Goal: Task Accomplishment & Management: Manage account settings

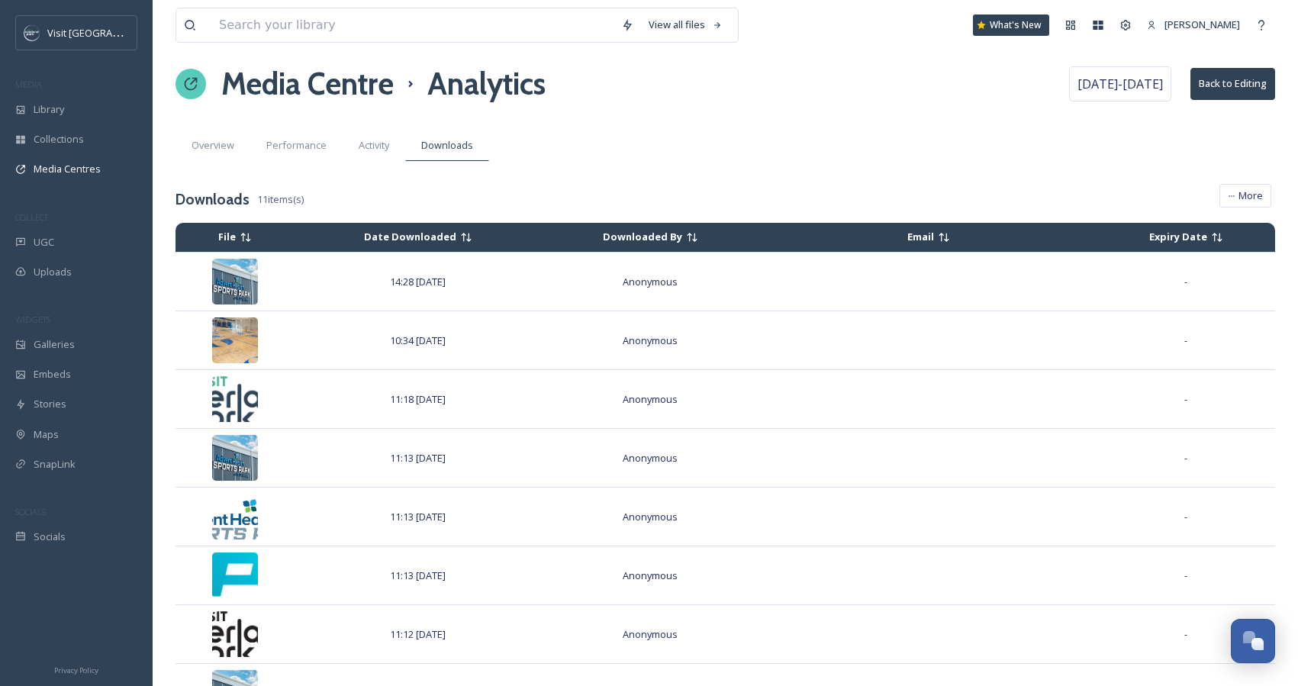
scroll to position [1279, 0]
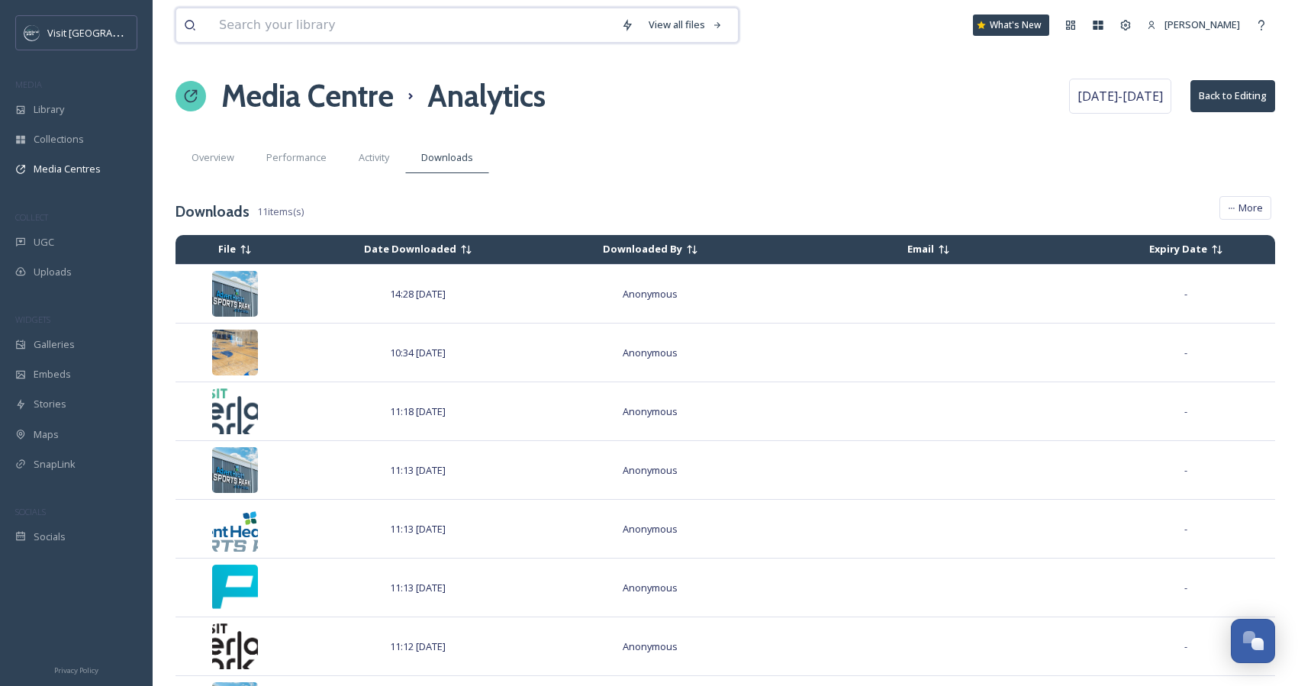
click at [266, 29] on input at bounding box center [412, 25] width 402 height 34
click at [52, 97] on div "Library" at bounding box center [76, 110] width 153 height 30
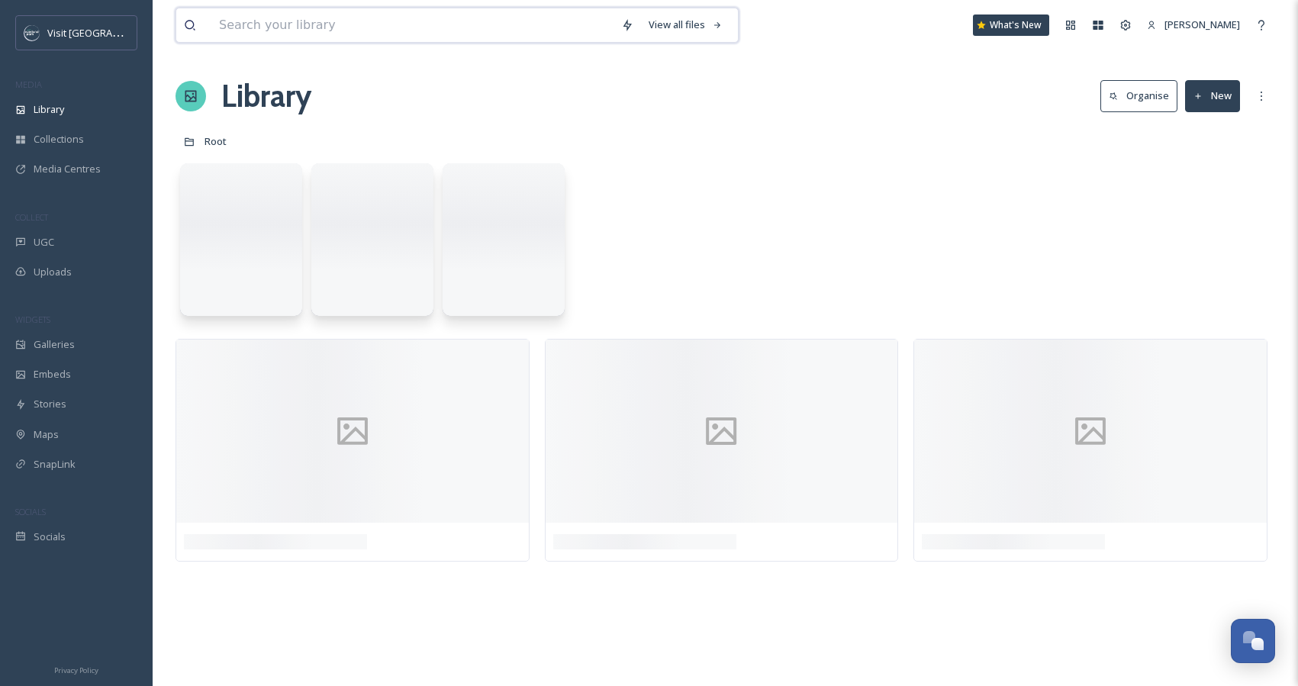
click at [236, 20] on input at bounding box center [412, 25] width 402 height 34
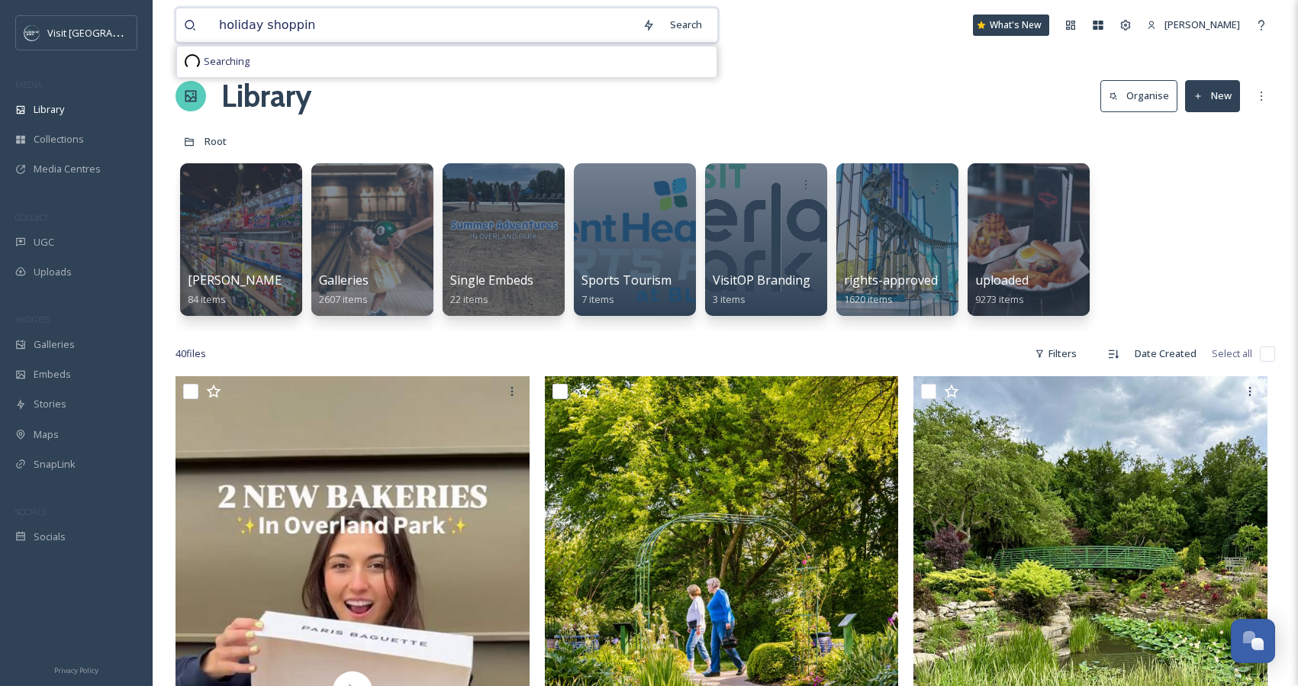
type input "holiday shopping"
click at [716, 32] on div "Search Press Enter to search" at bounding box center [733, 25] width 65 height 30
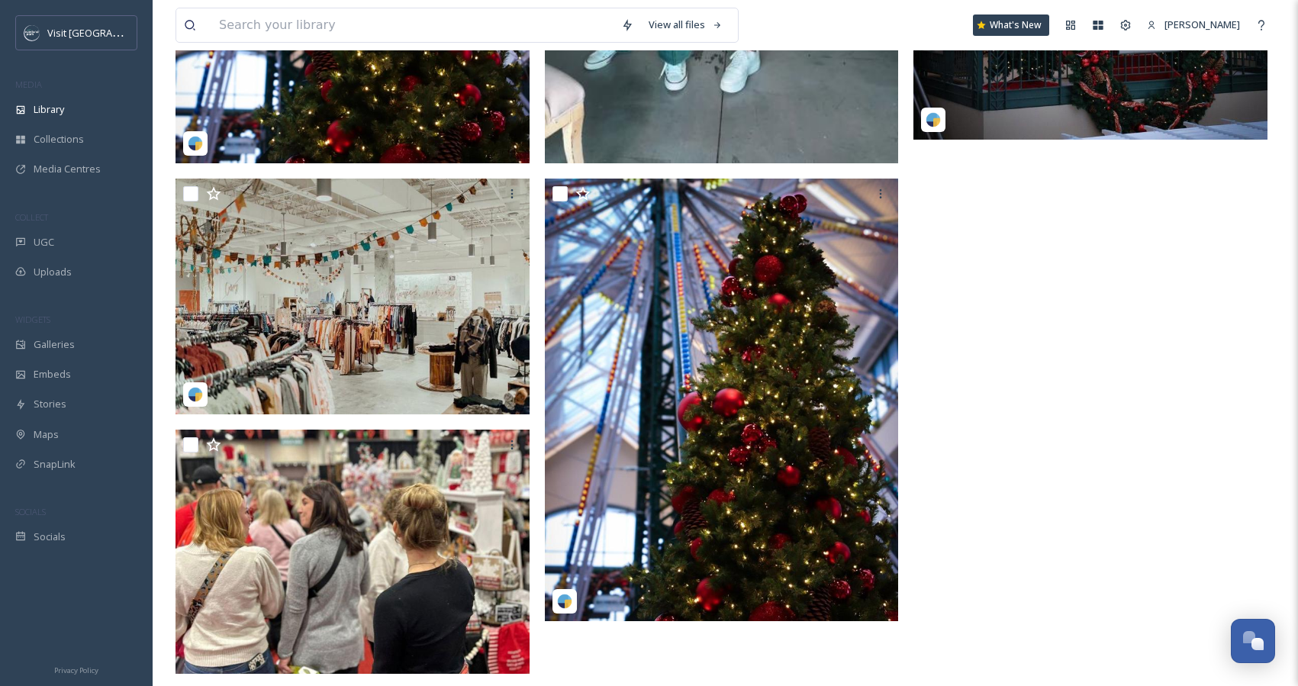
scroll to position [1124, 0]
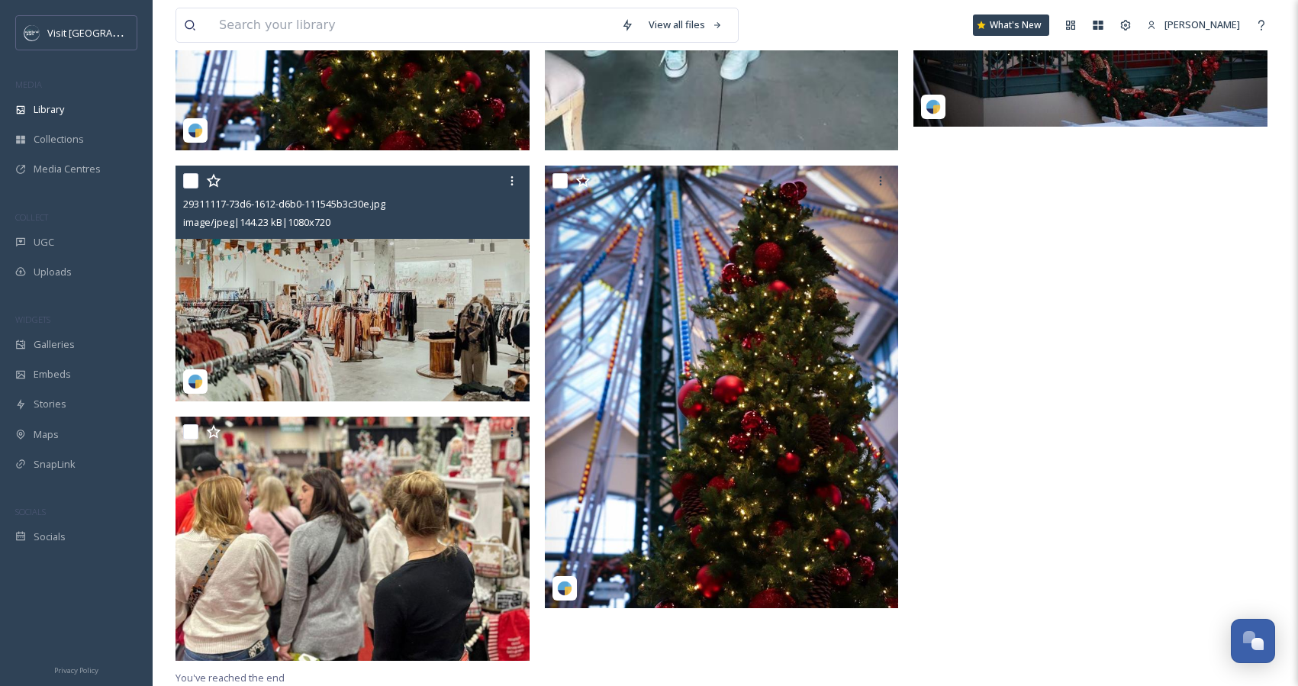
click at [364, 321] on img at bounding box center [353, 284] width 354 height 237
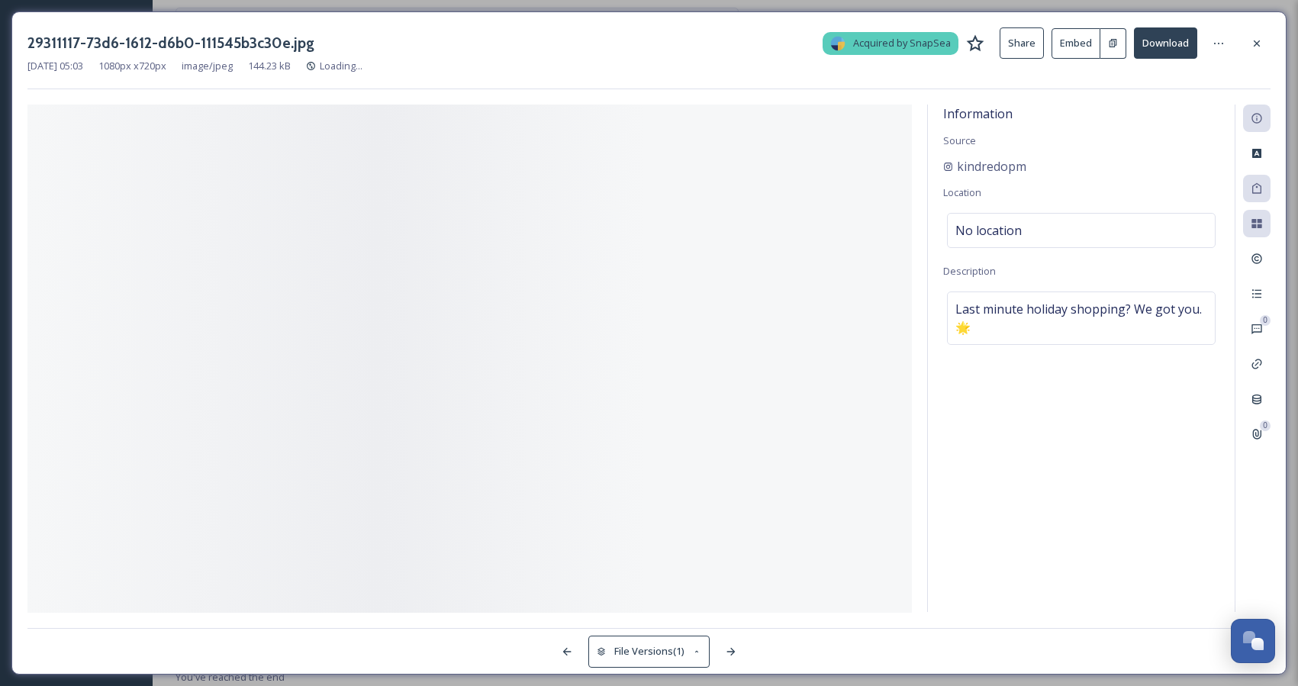
scroll to position [1072, 0]
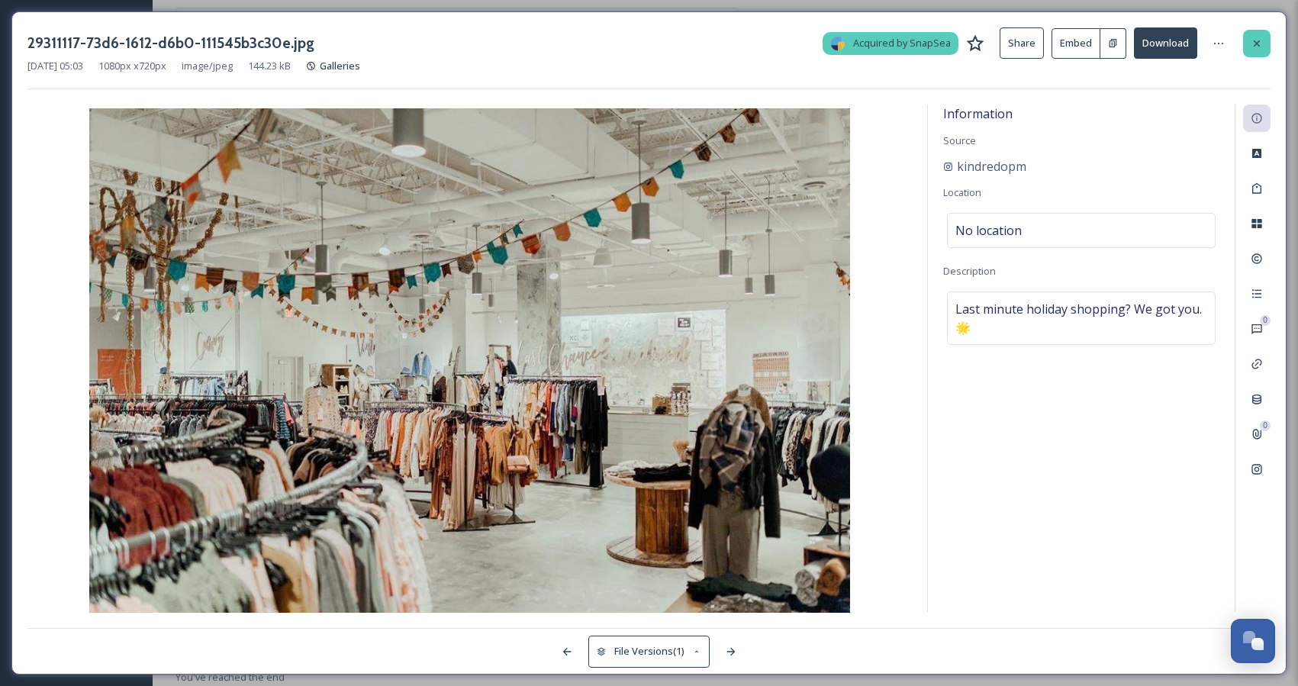
click at [1252, 40] on icon at bounding box center [1257, 43] width 12 height 12
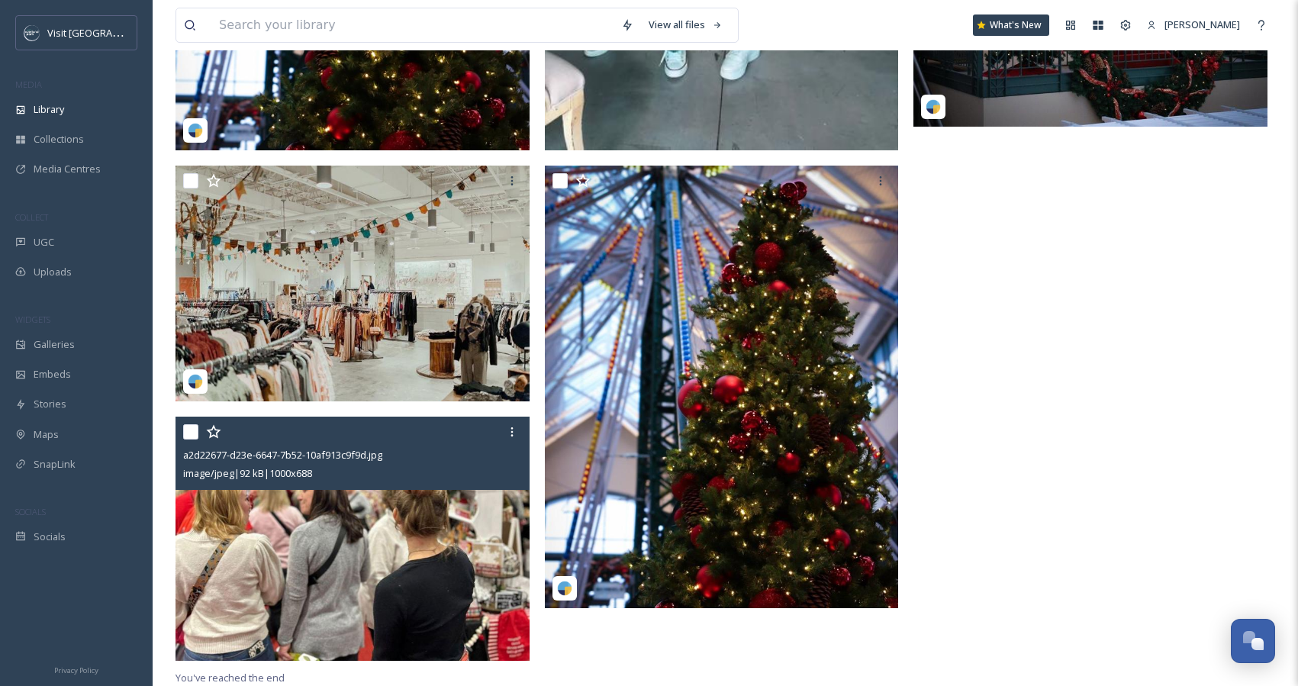
click at [319, 540] on img at bounding box center [353, 538] width 354 height 243
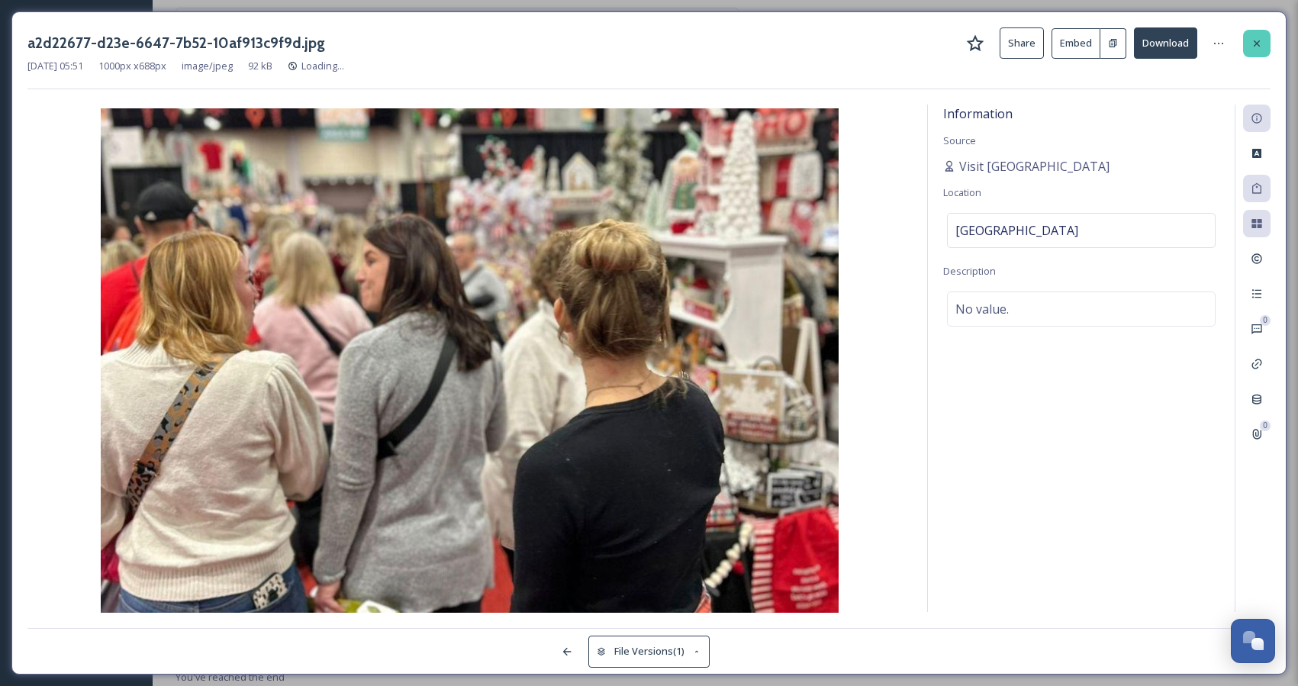
click at [1258, 49] on div at bounding box center [1256, 43] width 27 height 27
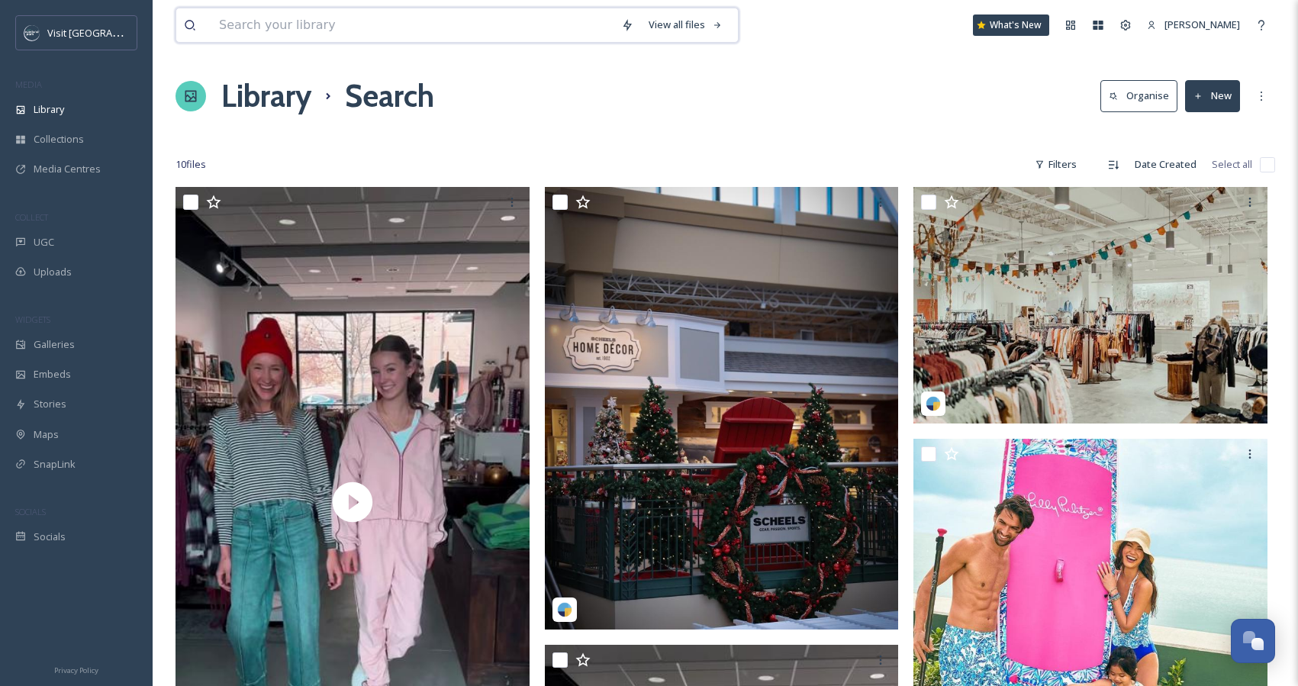
click at [346, 39] on input at bounding box center [412, 25] width 402 height 34
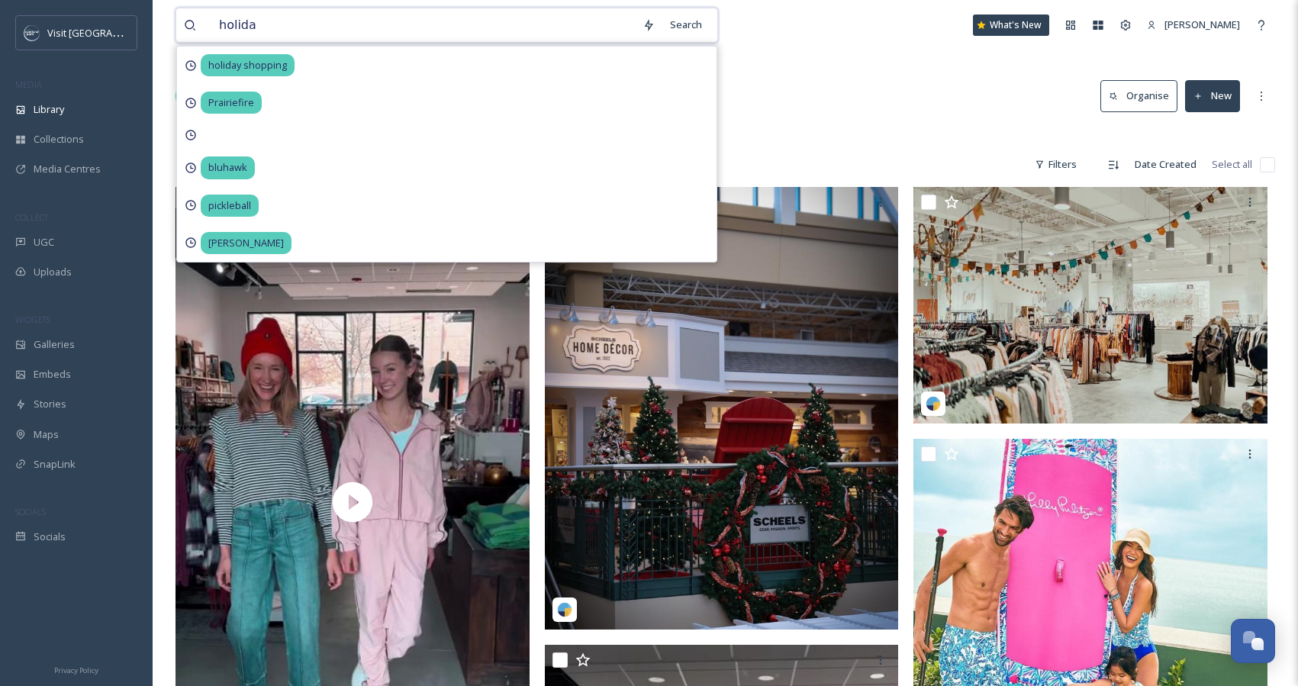
type input "holiday"
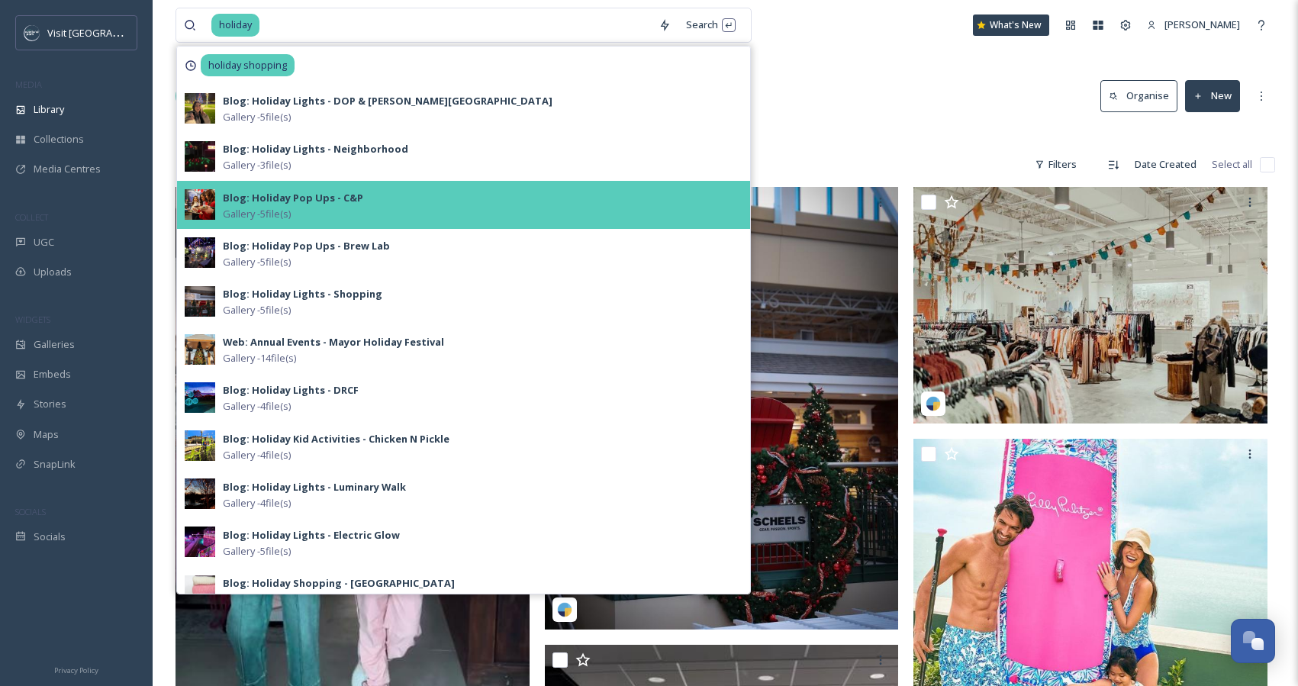
click at [330, 199] on strong "Blog: Holiday Pop Ups - C&P" at bounding box center [293, 198] width 140 height 14
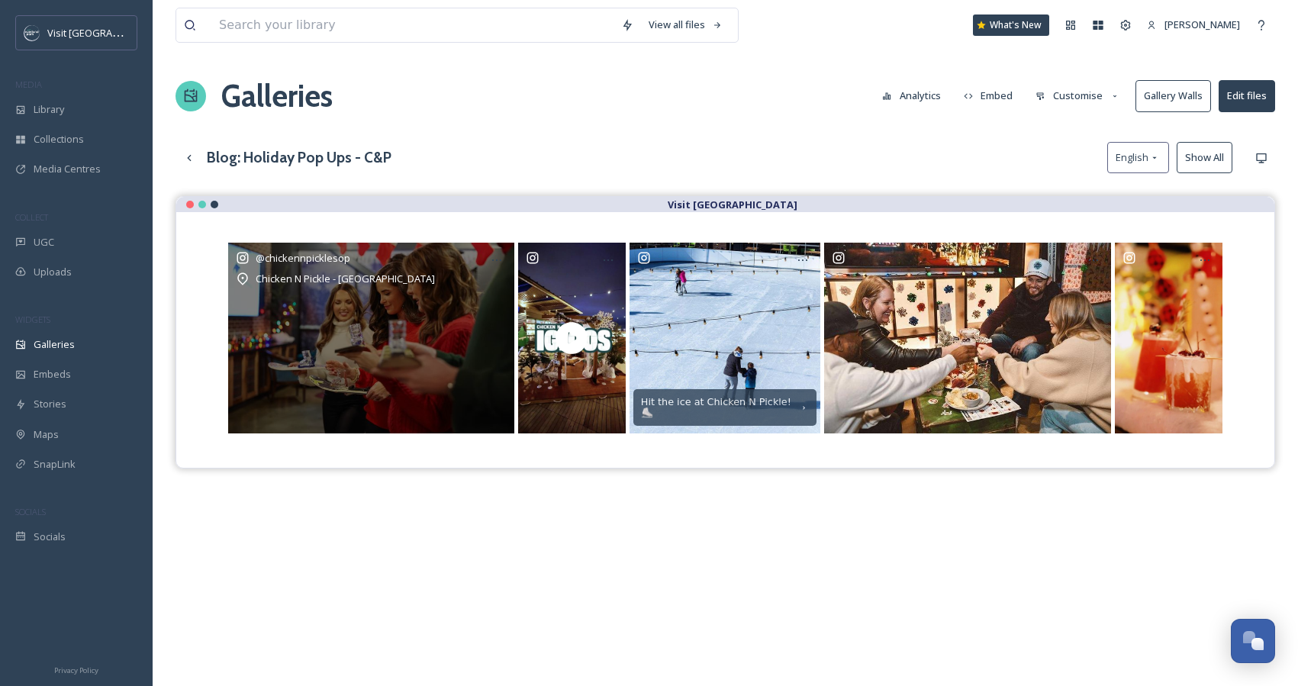
click at [460, 326] on div "@ chickennpicklesop Chicken N Pickle - [GEOGRAPHIC_DATA]" at bounding box center [371, 338] width 286 height 191
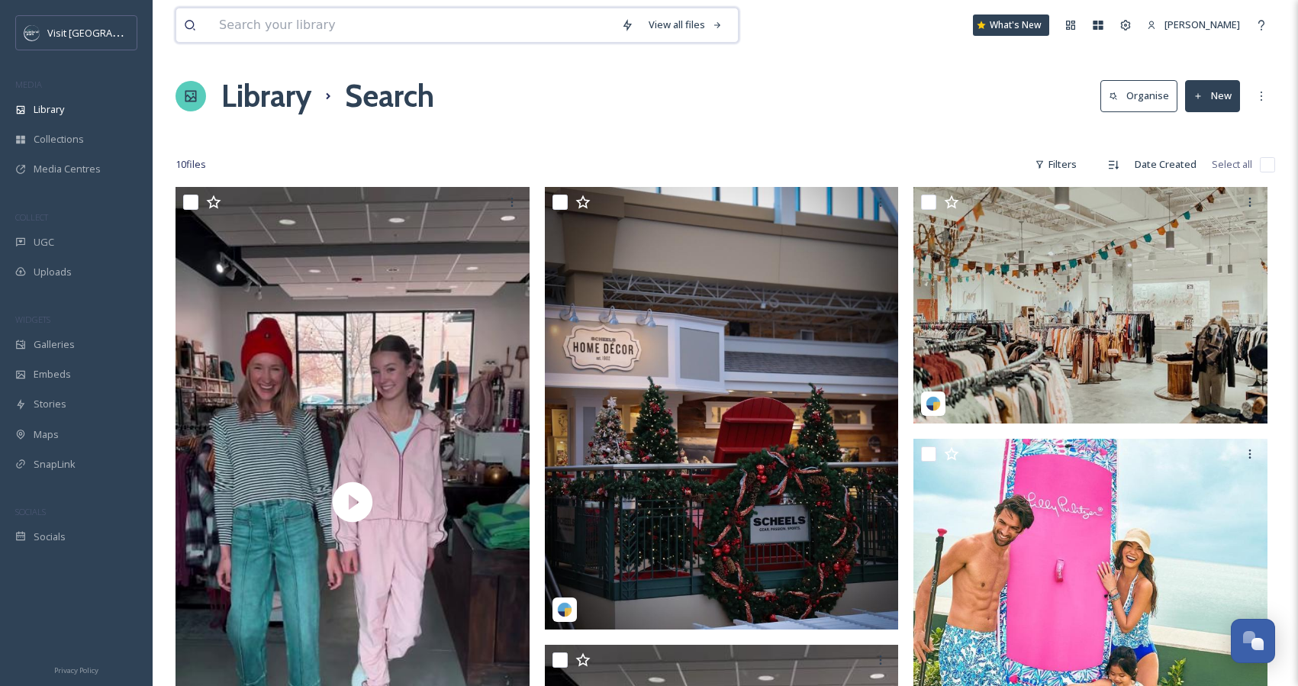
click at [327, 32] on input at bounding box center [412, 25] width 402 height 34
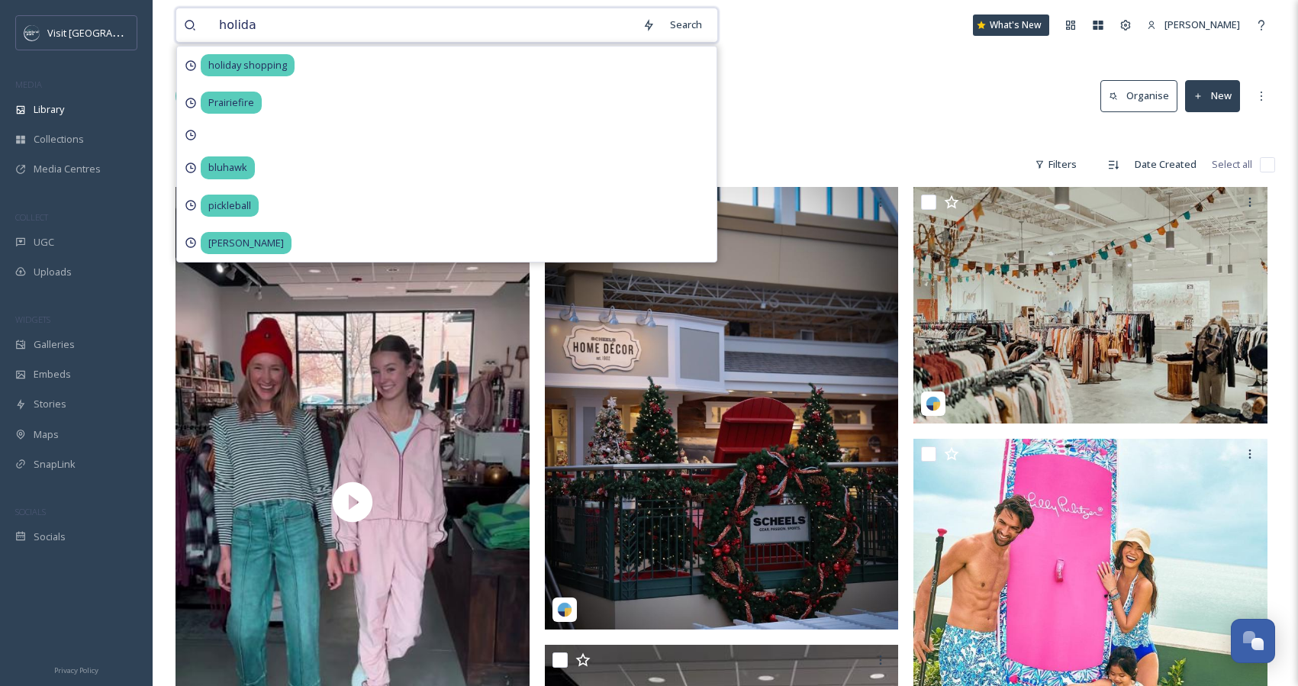
type input "holiday"
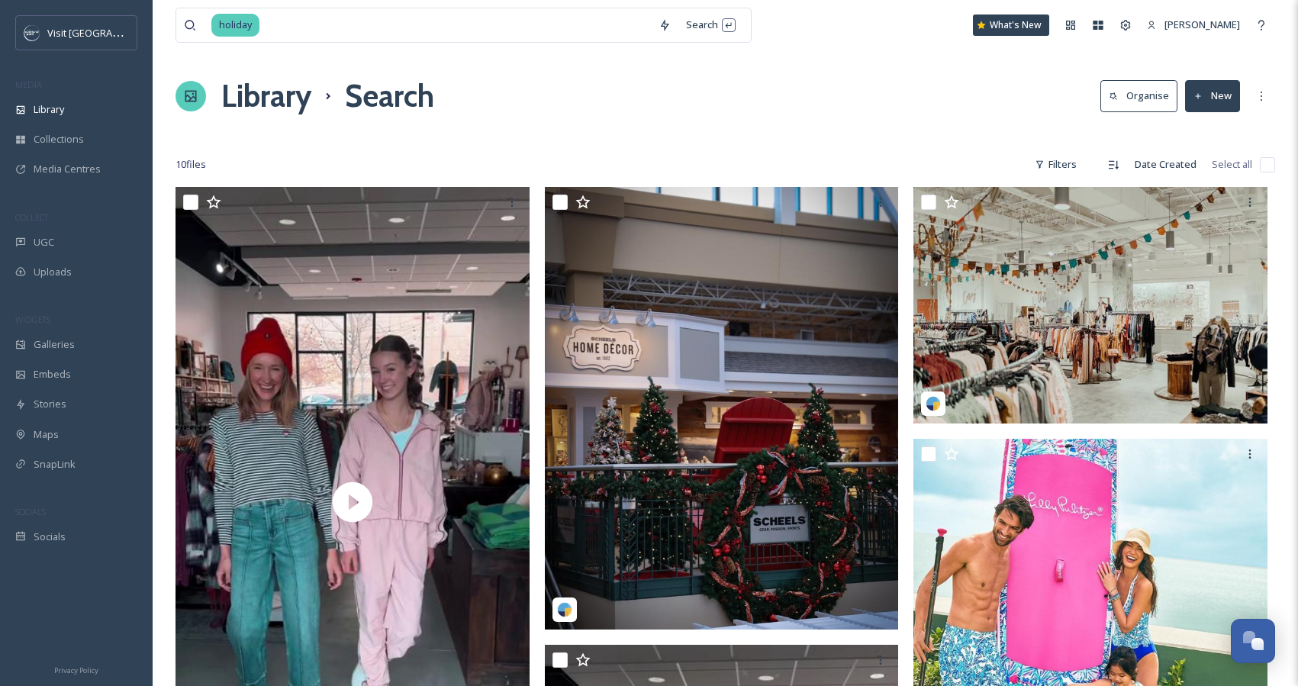
click at [337, 161] on div "10 file s Filters Date Created Select all" at bounding box center [726, 165] width 1100 height 30
drag, startPoint x: 266, startPoint y: 27, endPoint x: 285, endPoint y: 27, distance: 19.1
click at [285, 27] on input at bounding box center [456, 25] width 390 height 34
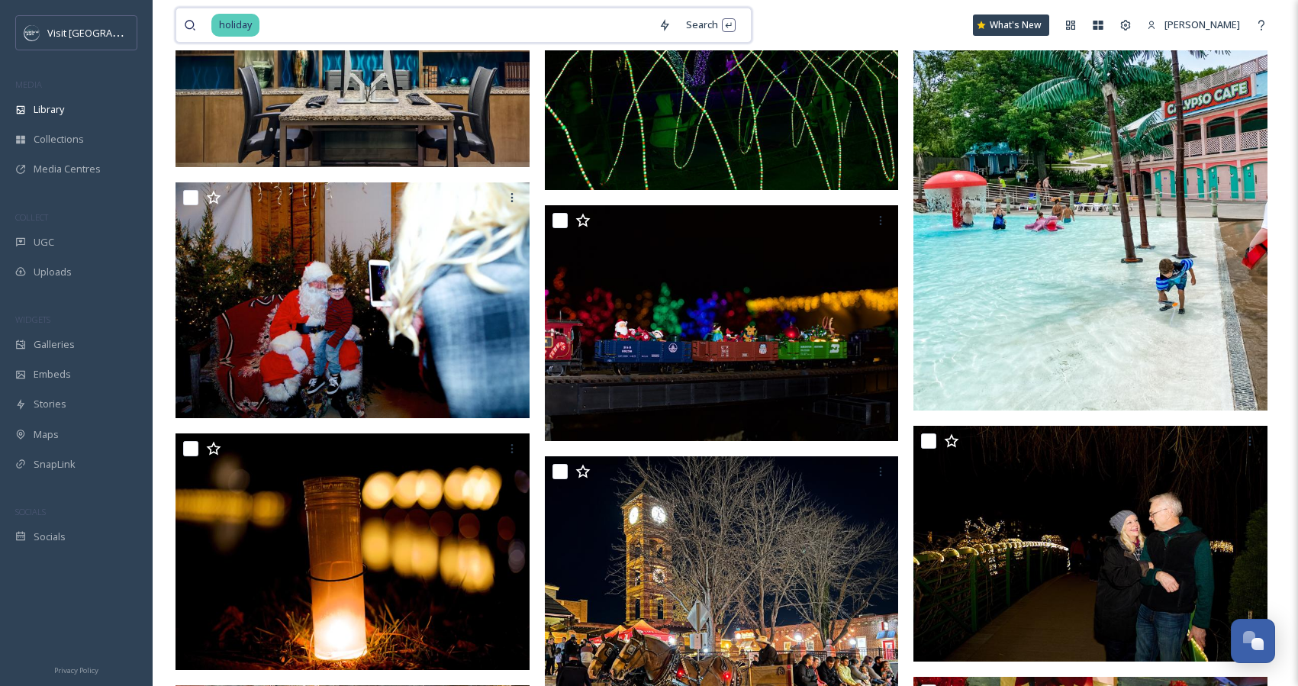
scroll to position [5420, 0]
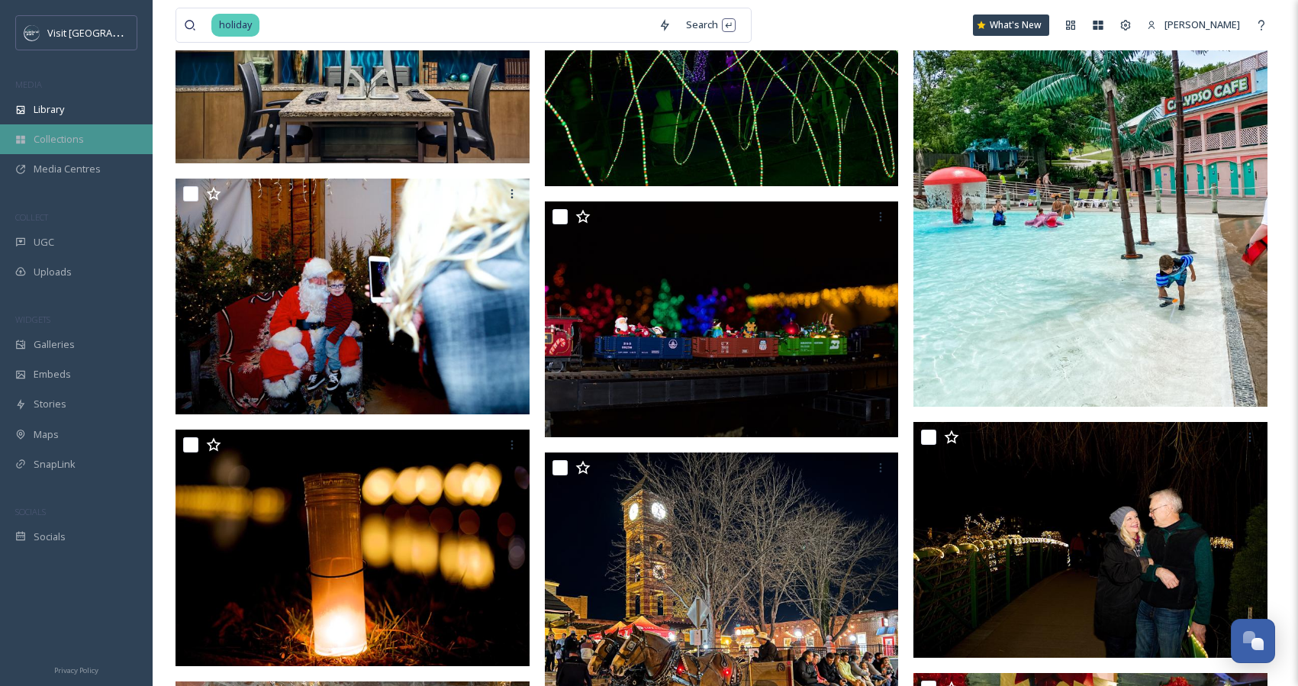
click at [58, 140] on span "Collections" at bounding box center [59, 139] width 50 height 15
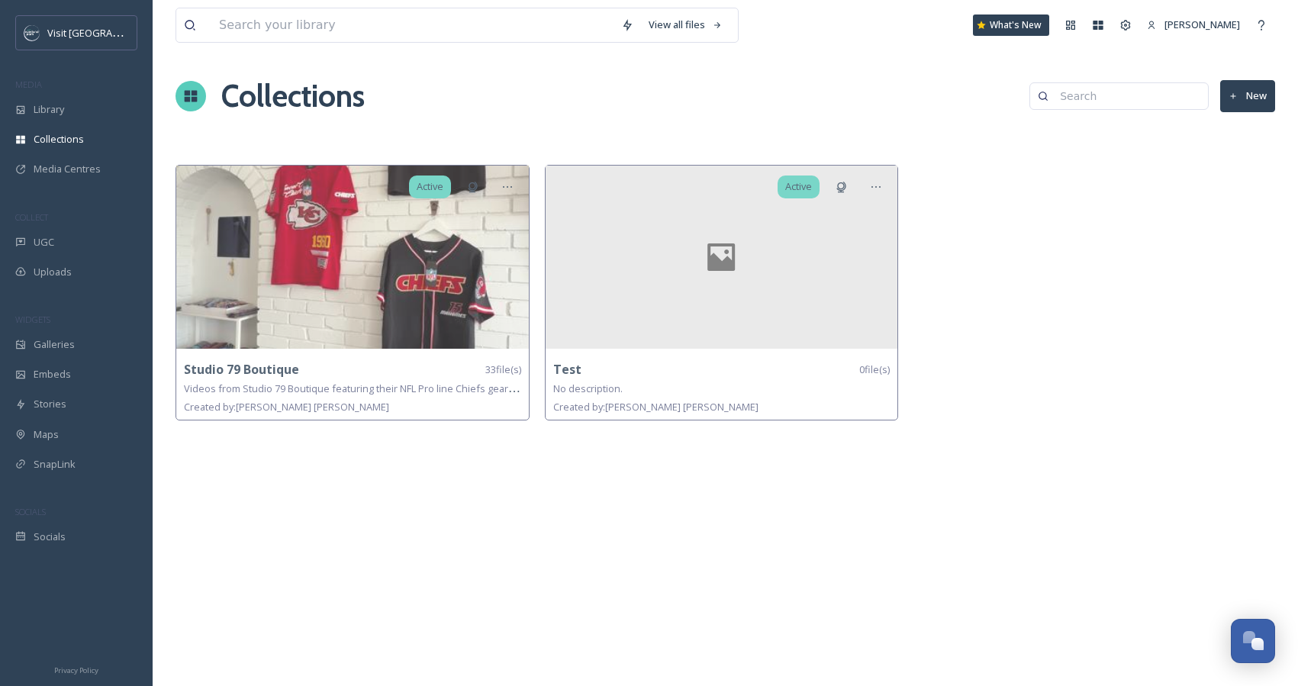
click at [391, 536] on div "View all files What's New [PERSON_NAME] Collections New Active Studio 79 Boutiq…" at bounding box center [726, 343] width 1146 height 686
click at [1255, 95] on button "New" at bounding box center [1247, 95] width 55 height 31
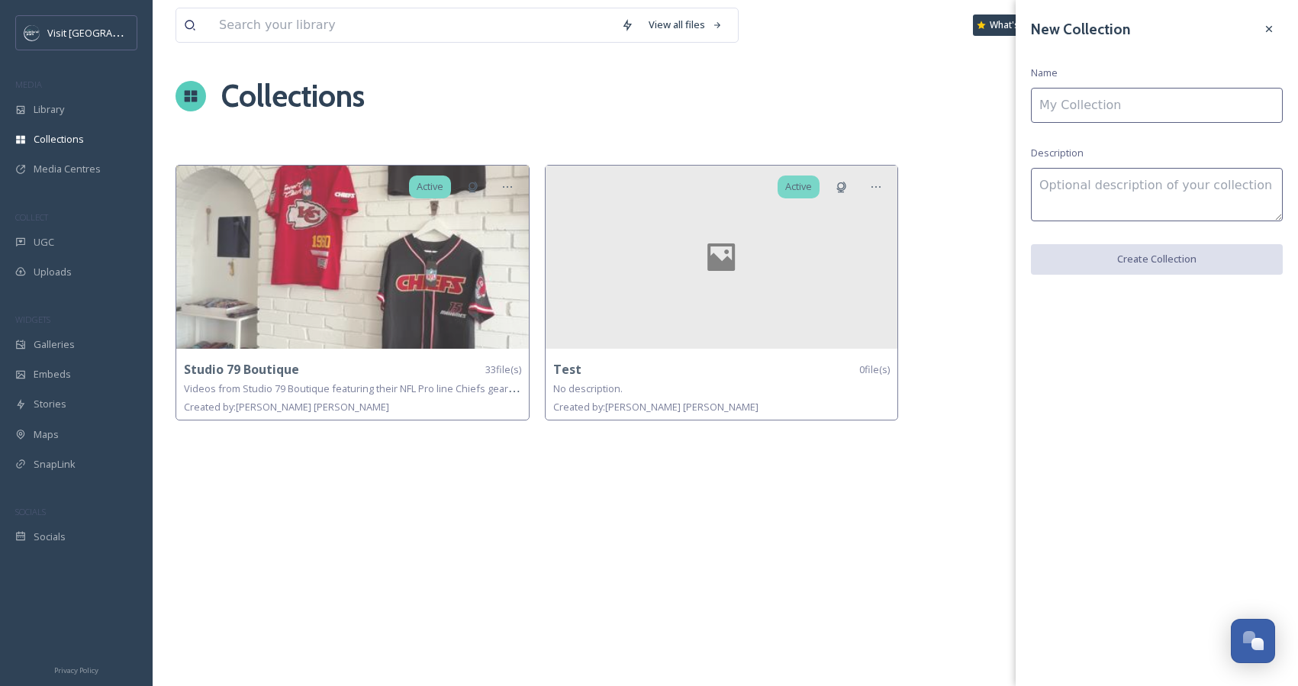
click at [1094, 98] on input at bounding box center [1157, 105] width 252 height 35
type input "[PERSON_NAME]"
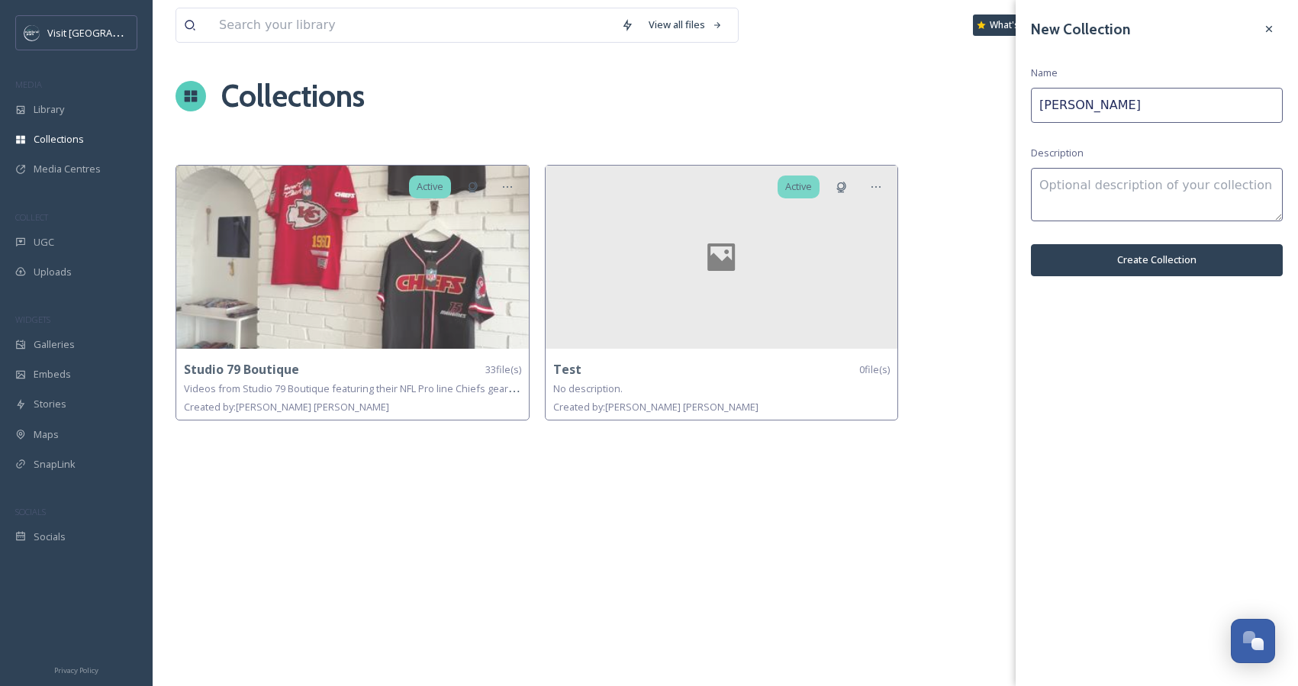
click at [1077, 182] on textarea at bounding box center [1157, 194] width 252 height 53
click at [1124, 259] on button "Create Collection" at bounding box center [1157, 259] width 252 height 31
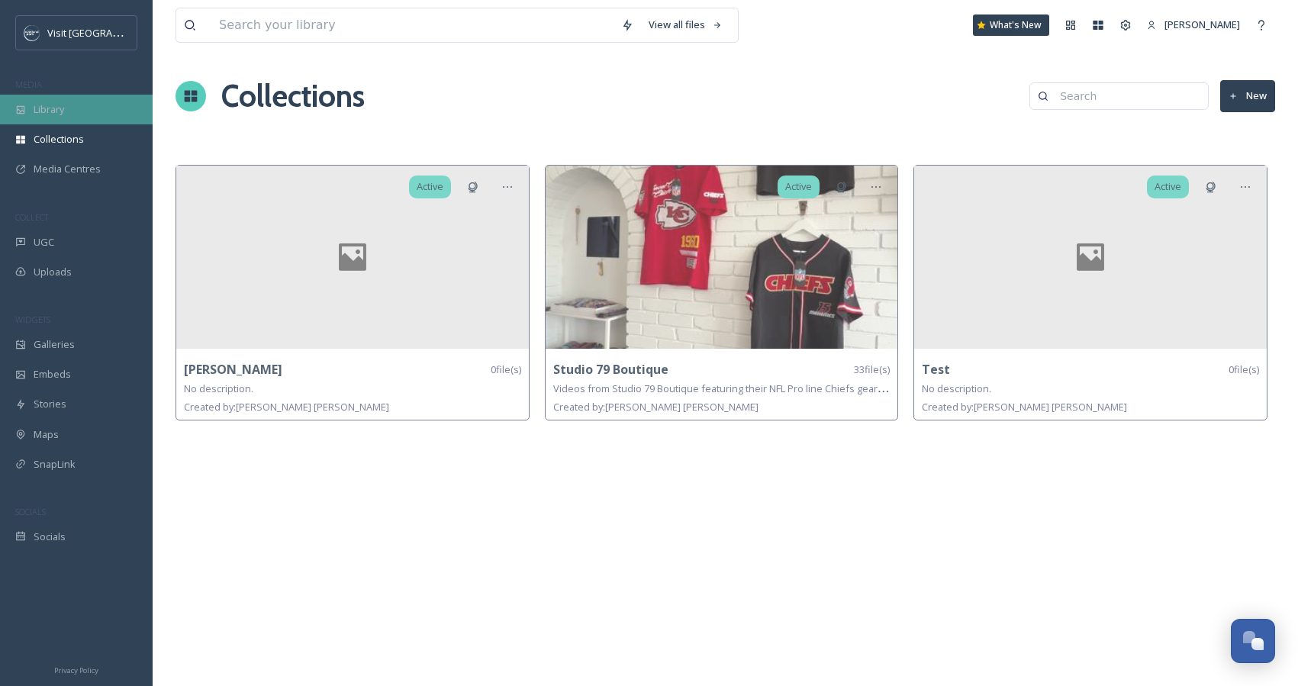
click at [62, 112] on span "Library" at bounding box center [49, 109] width 31 height 15
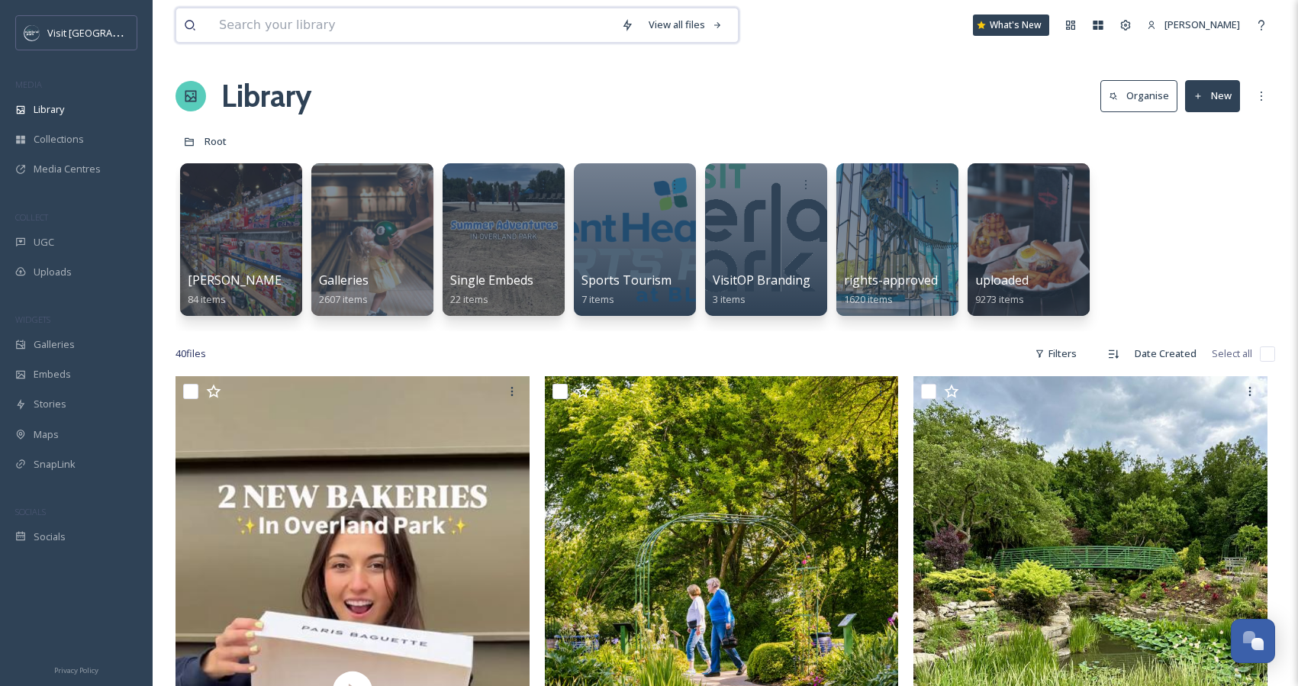
click at [350, 26] on input at bounding box center [412, 25] width 402 height 34
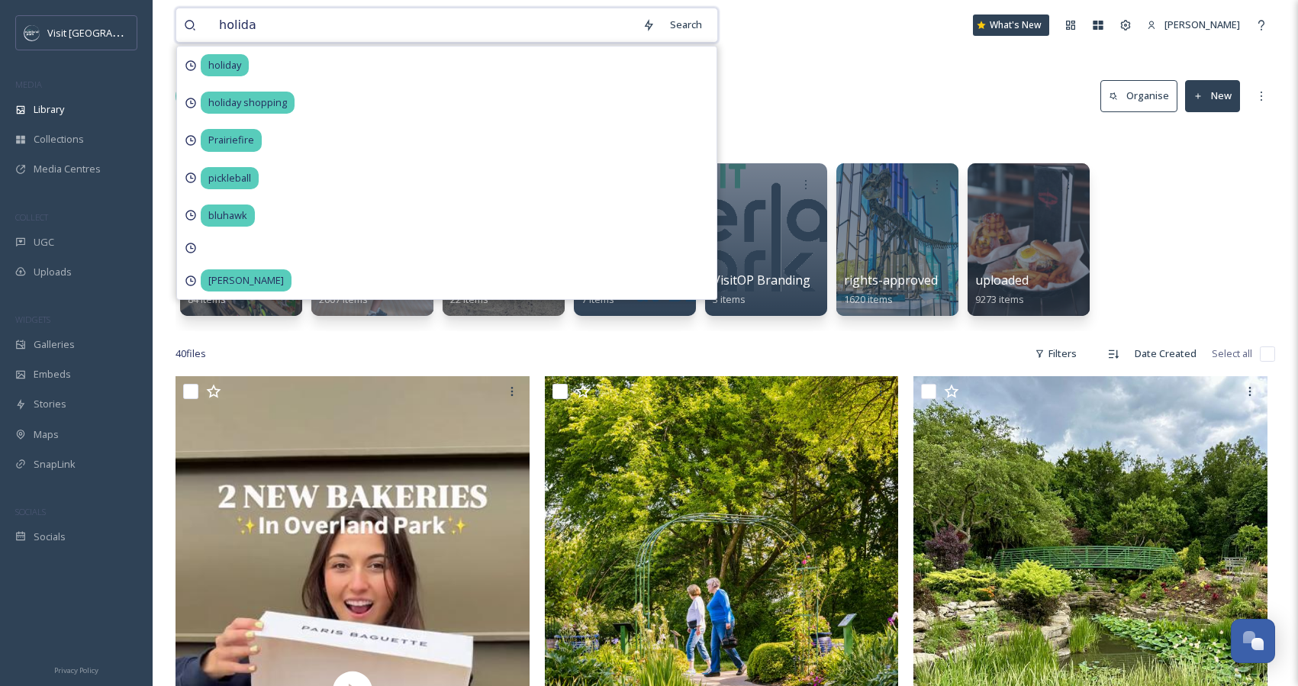
type input "holiday"
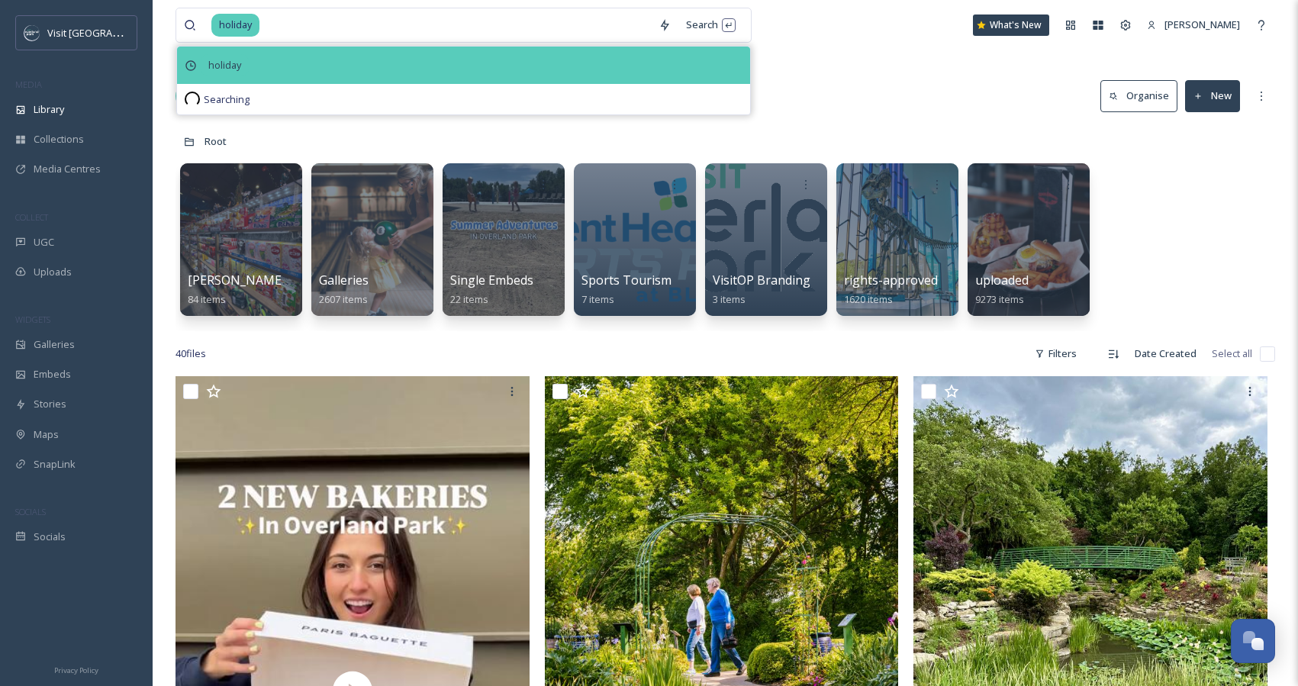
click at [234, 69] on span "holiday" at bounding box center [225, 65] width 48 height 22
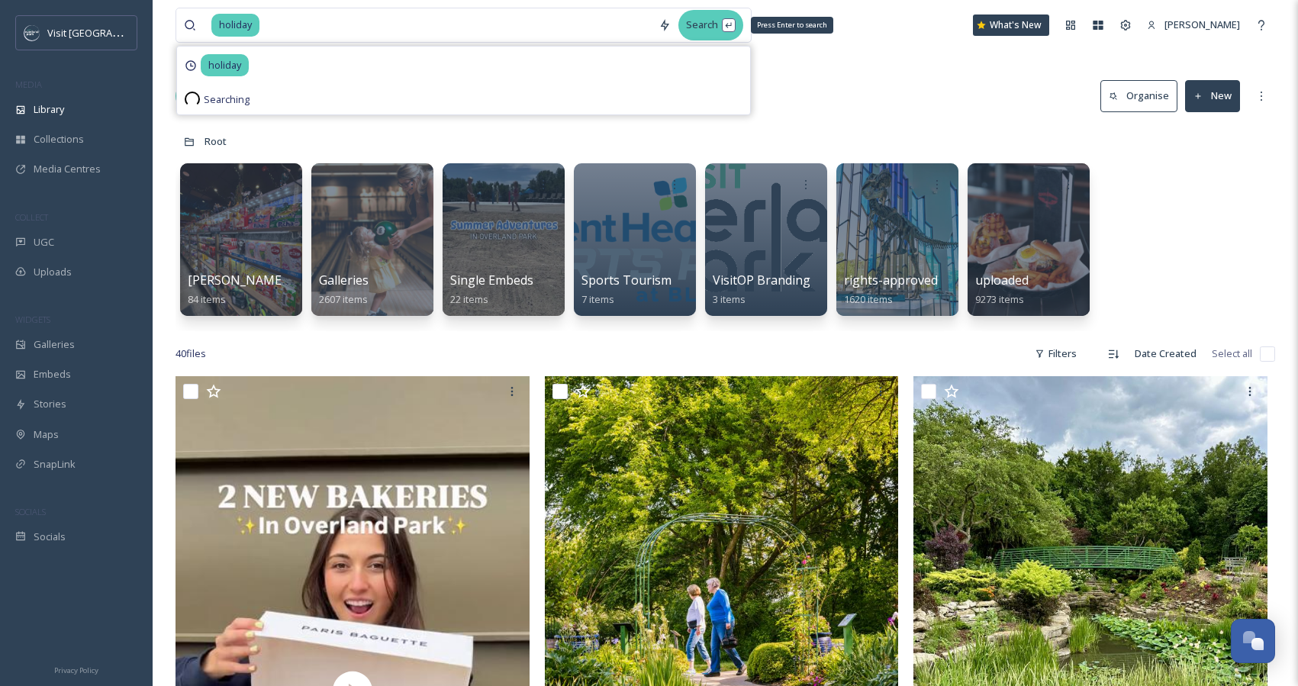
click at [716, 24] on div "Search Press Enter to search" at bounding box center [710, 25] width 65 height 30
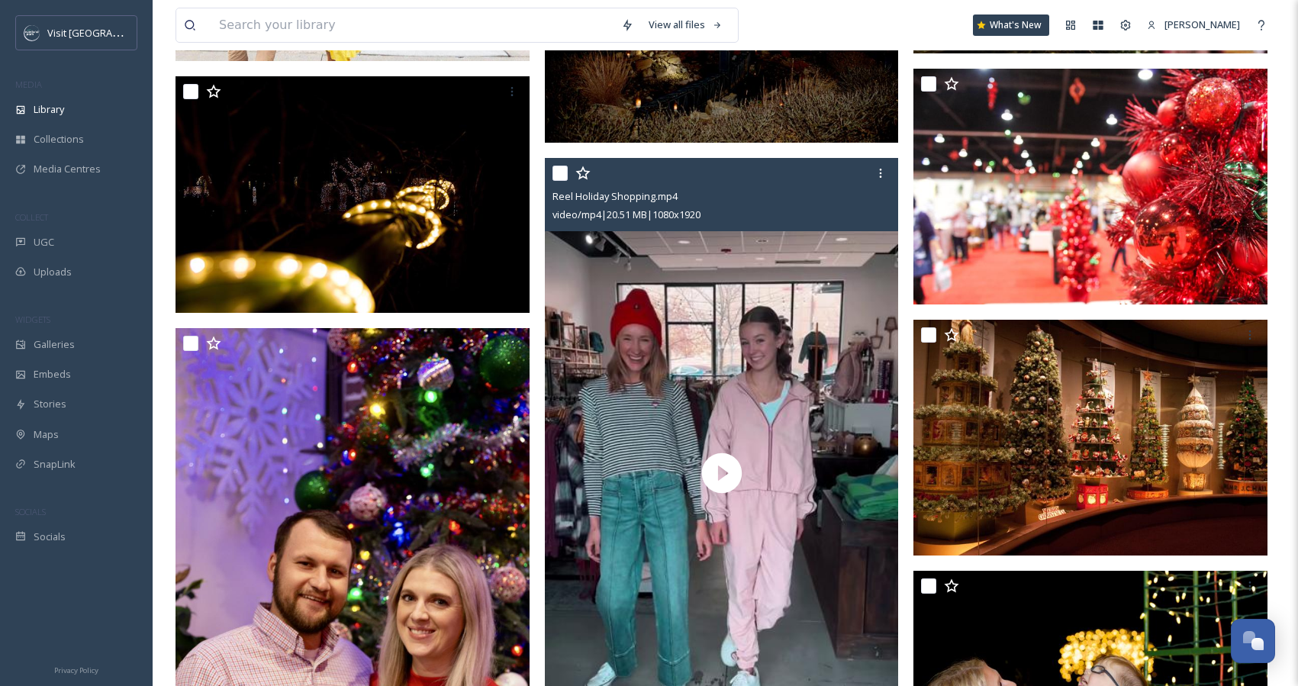
scroll to position [2321, 0]
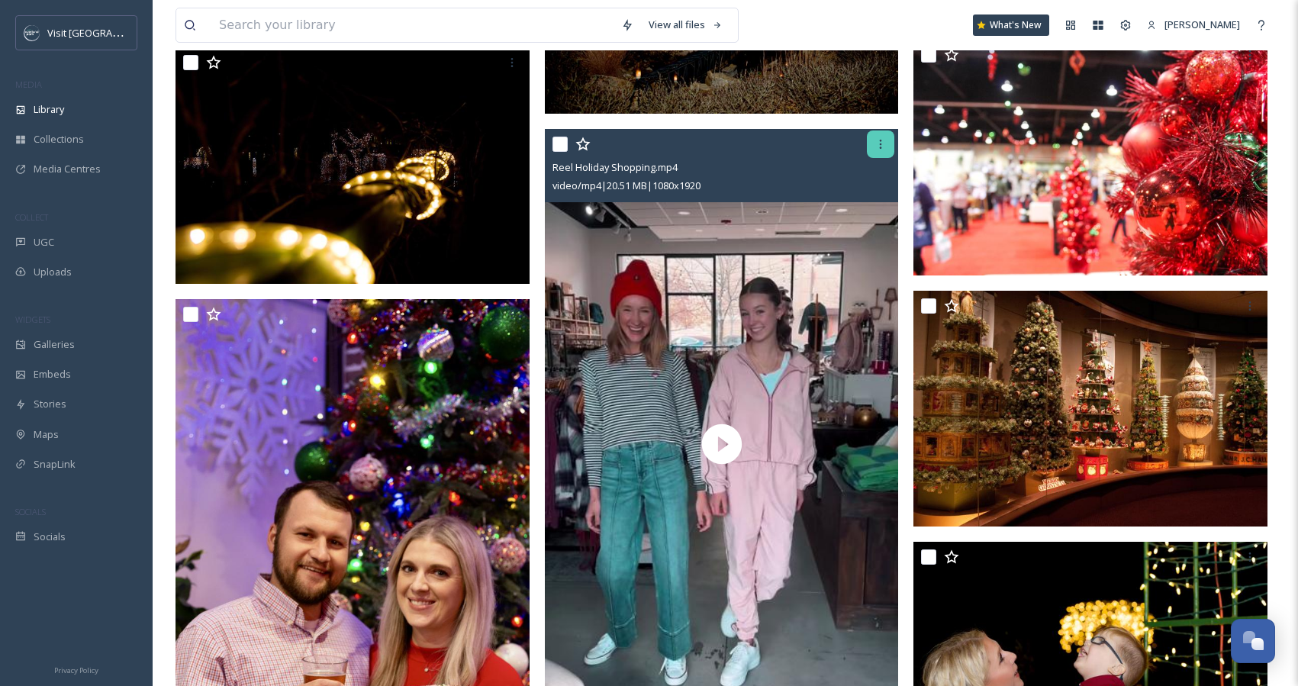
click at [880, 148] on icon at bounding box center [881, 144] width 2 height 9
click at [726, 138] on div at bounding box center [724, 144] width 343 height 27
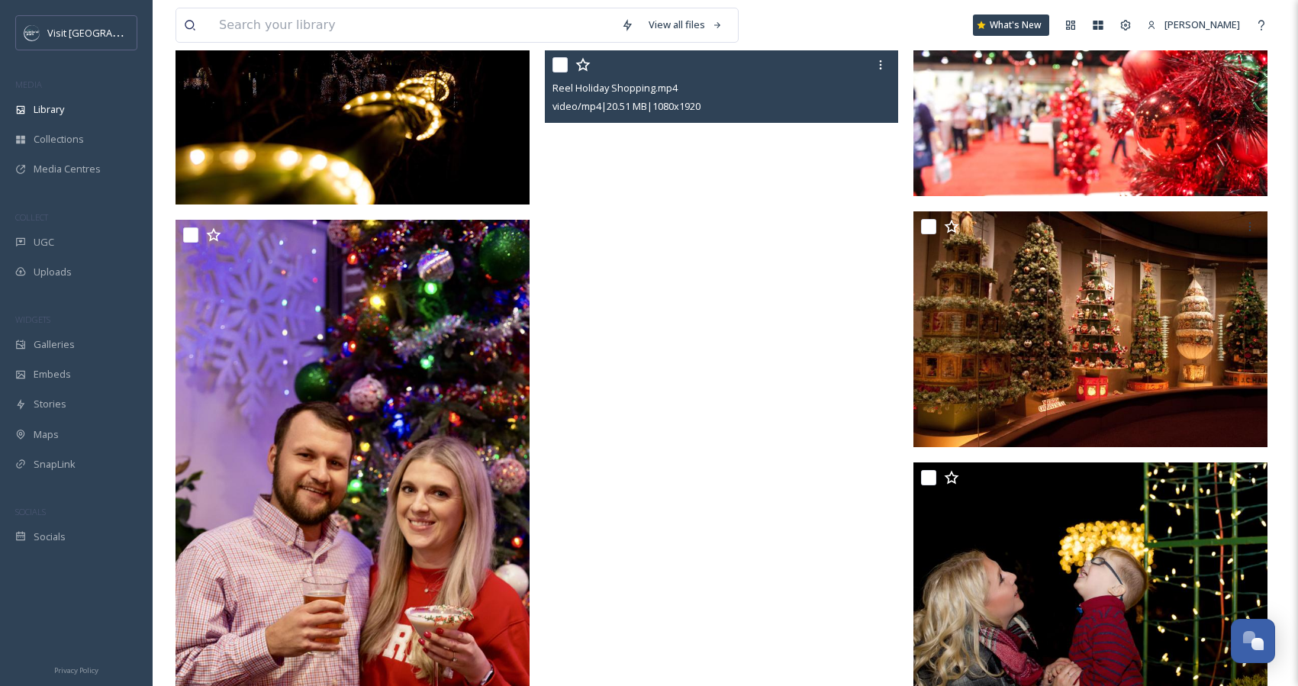
scroll to position [2380, 0]
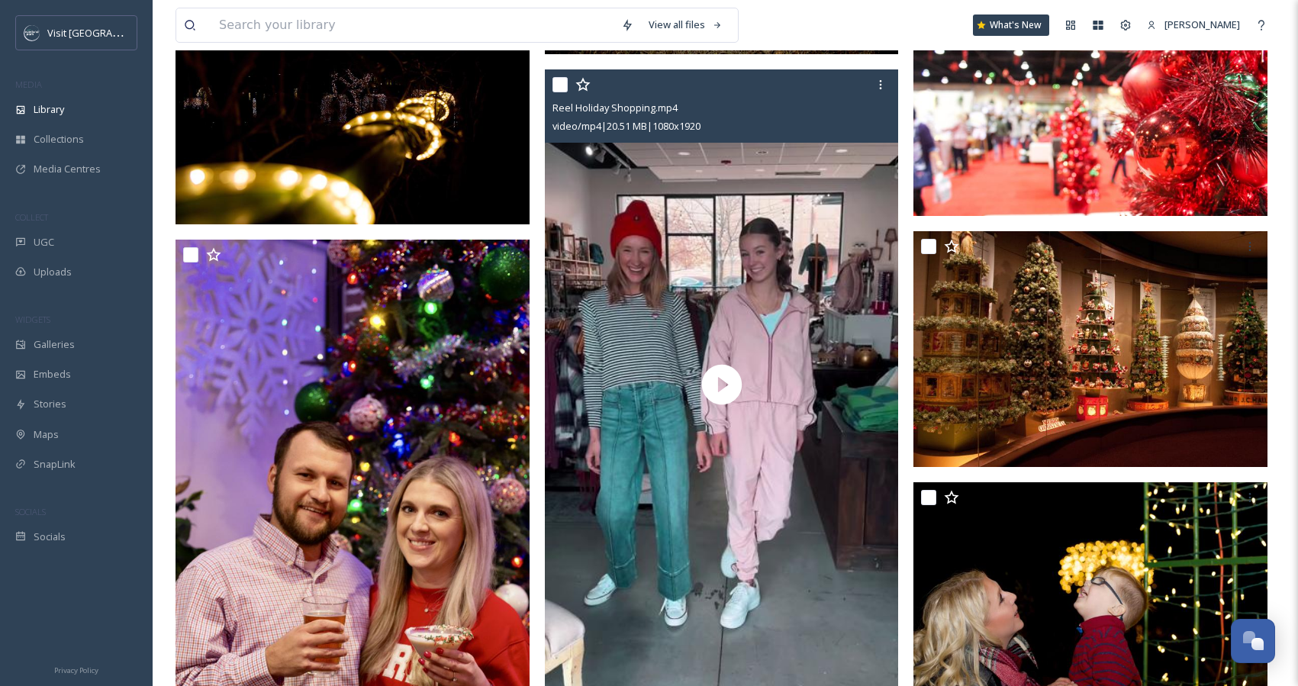
click at [560, 85] on input "checkbox" at bounding box center [560, 84] width 15 height 15
checkbox input "true"
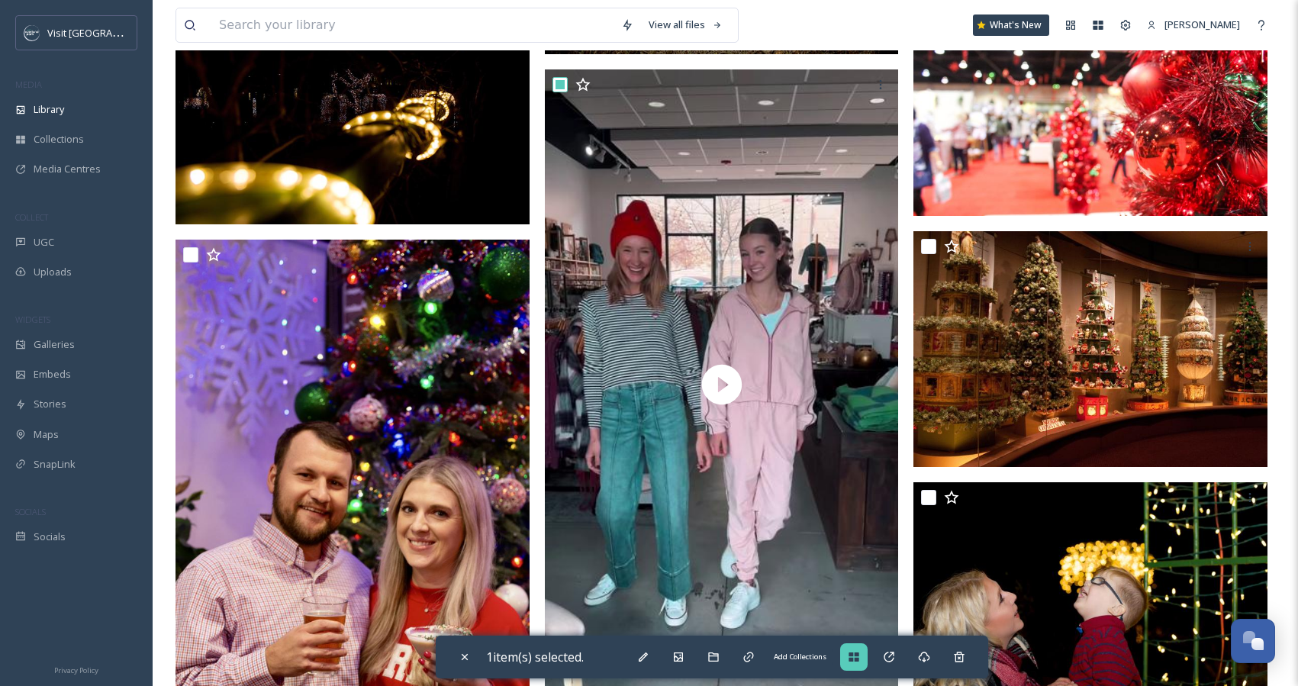
click at [855, 659] on icon at bounding box center [854, 657] width 10 height 9
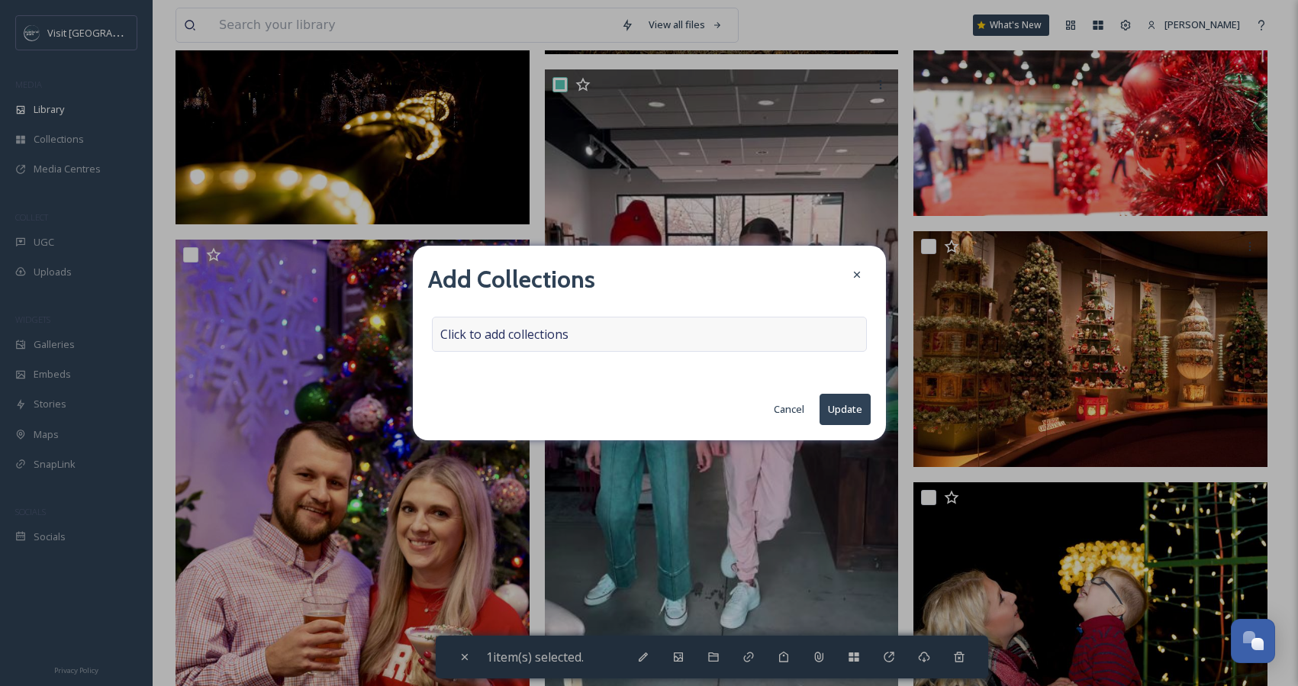
click at [543, 337] on span "Click to add collections" at bounding box center [504, 334] width 128 height 18
click at [543, 337] on input at bounding box center [517, 334] width 168 height 34
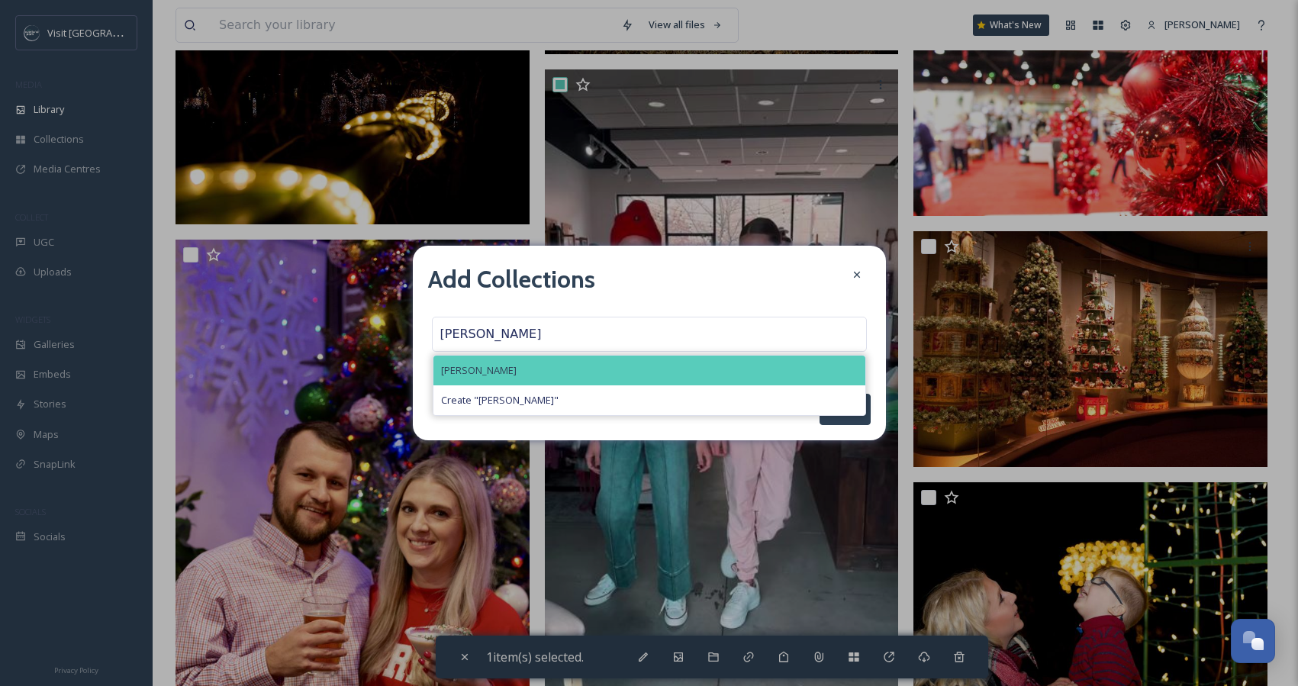
type input "[PERSON_NAME]"
click at [491, 375] on span "[PERSON_NAME]" at bounding box center [479, 370] width 76 height 15
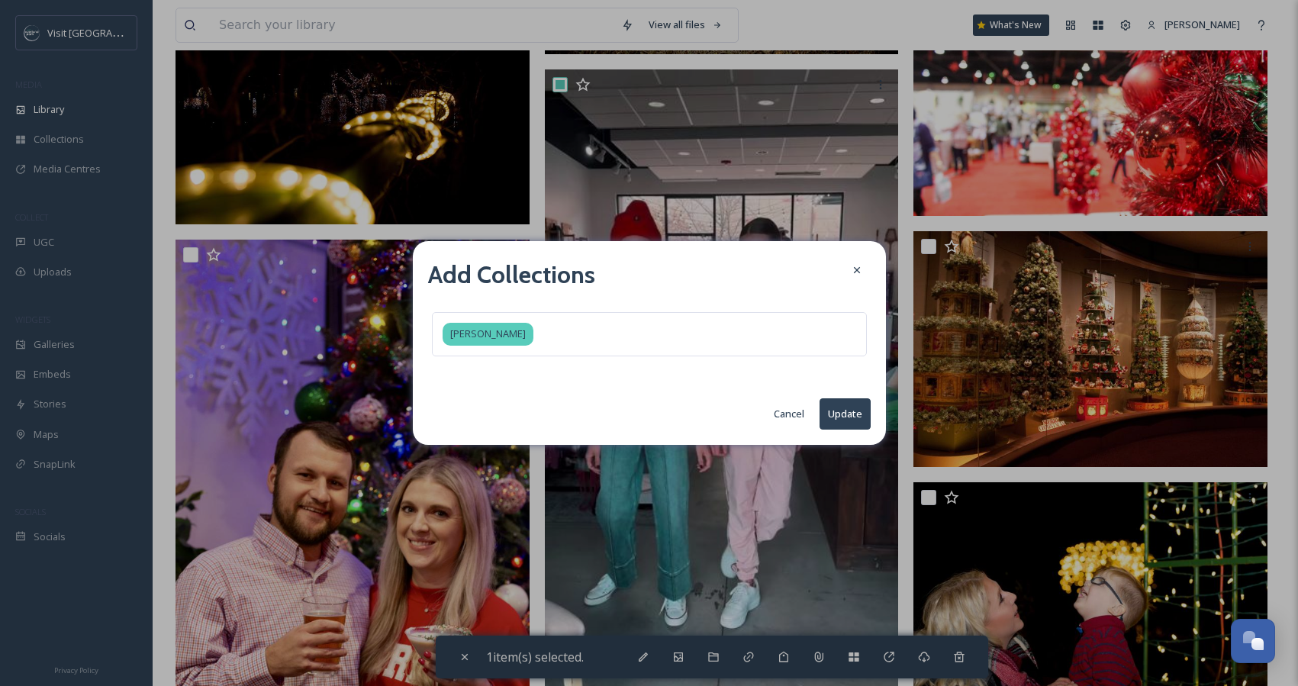
click at [854, 408] on button "Update" at bounding box center [845, 413] width 51 height 31
checkbox input "false"
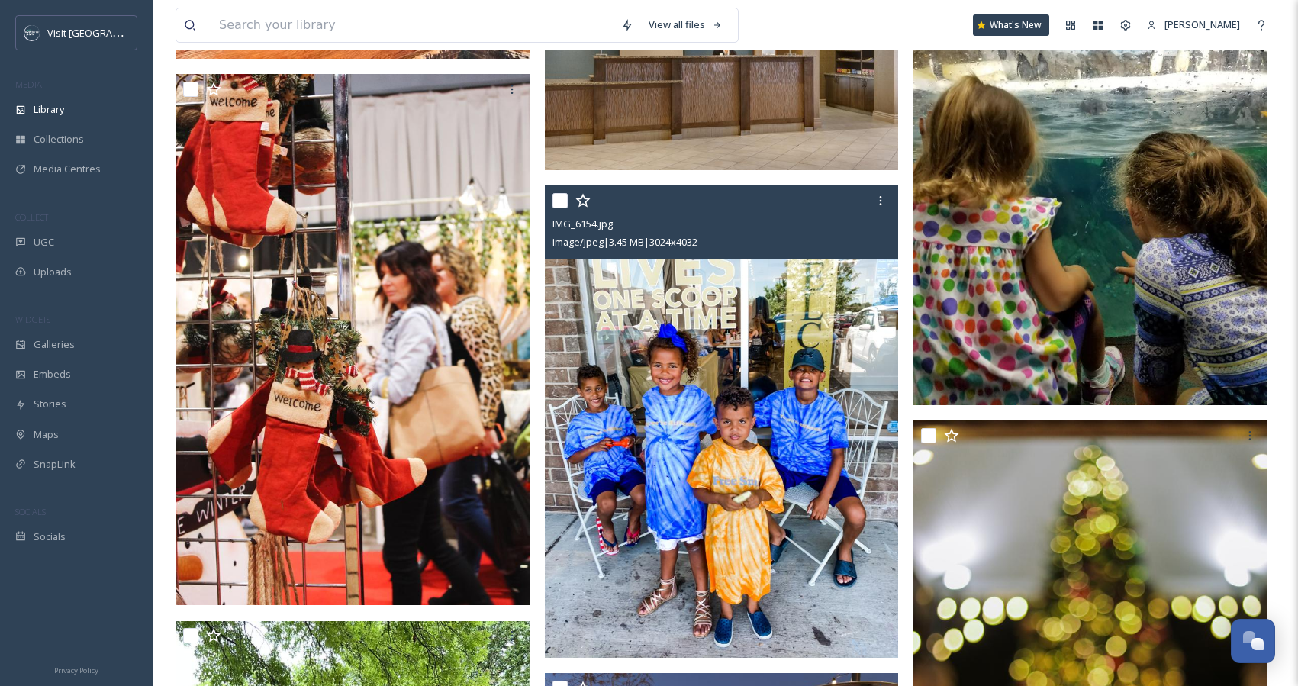
scroll to position [7648, 0]
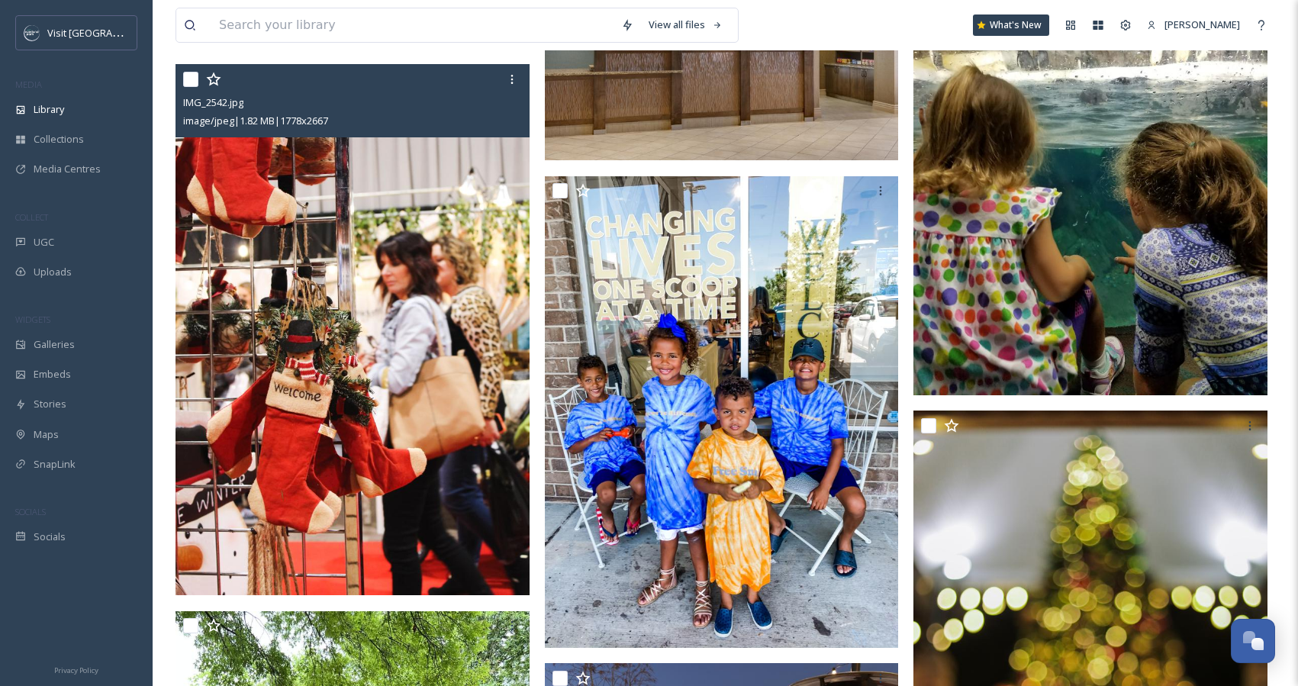
click at [192, 82] on input "checkbox" at bounding box center [190, 79] width 15 height 15
checkbox input "true"
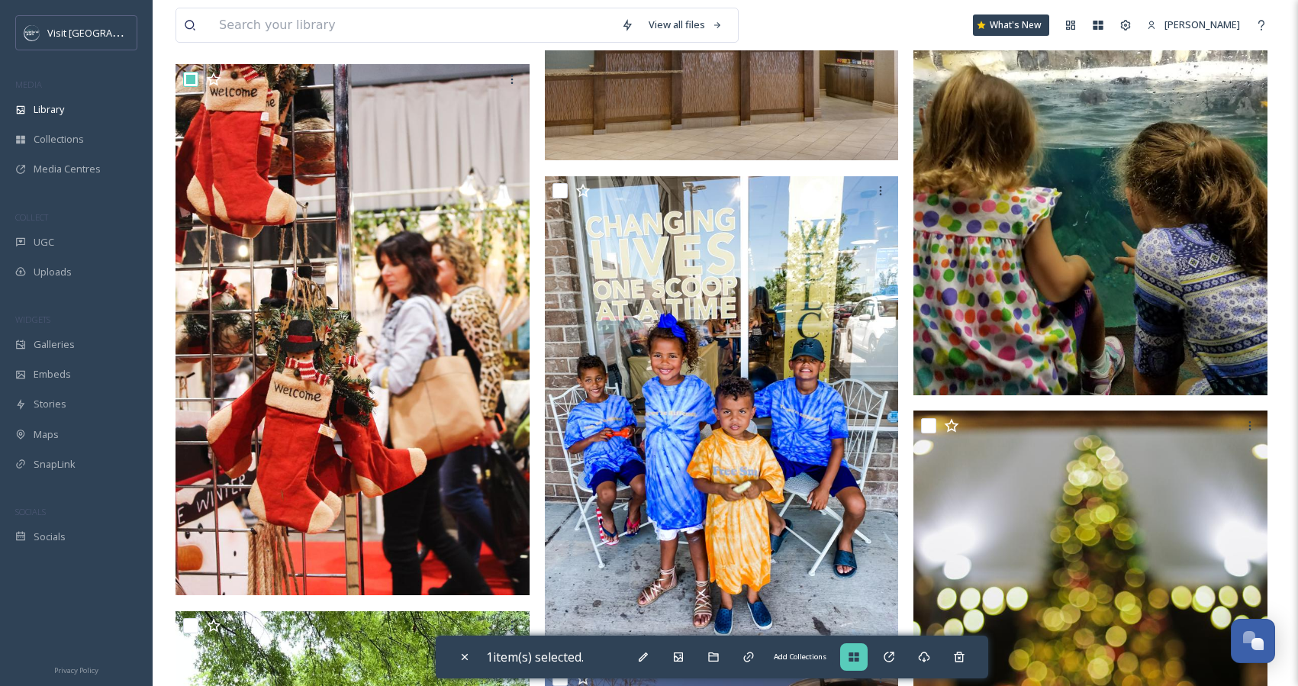
click at [856, 660] on icon at bounding box center [854, 657] width 10 height 9
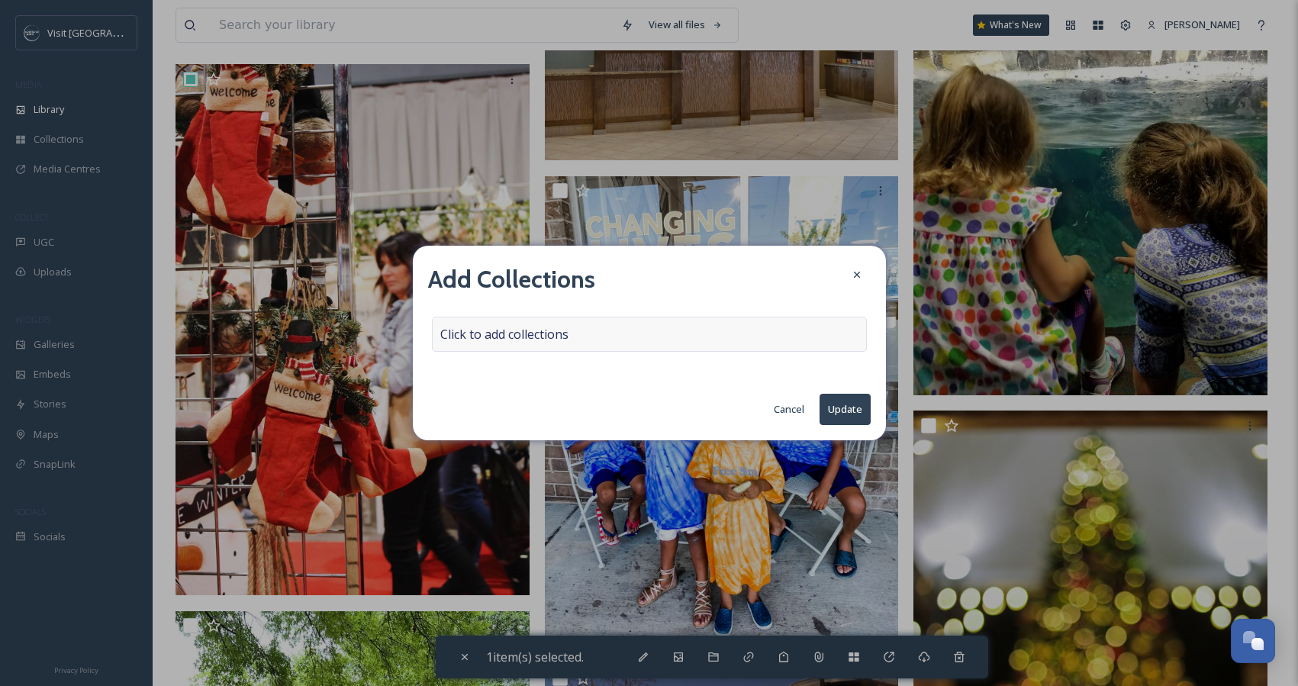
click at [737, 334] on div "Click to add collections" at bounding box center [649, 334] width 435 height 35
click at [647, 337] on div at bounding box center [649, 334] width 435 height 35
click at [622, 331] on div at bounding box center [649, 334] width 435 height 35
click at [582, 329] on input at bounding box center [517, 334] width 168 height 34
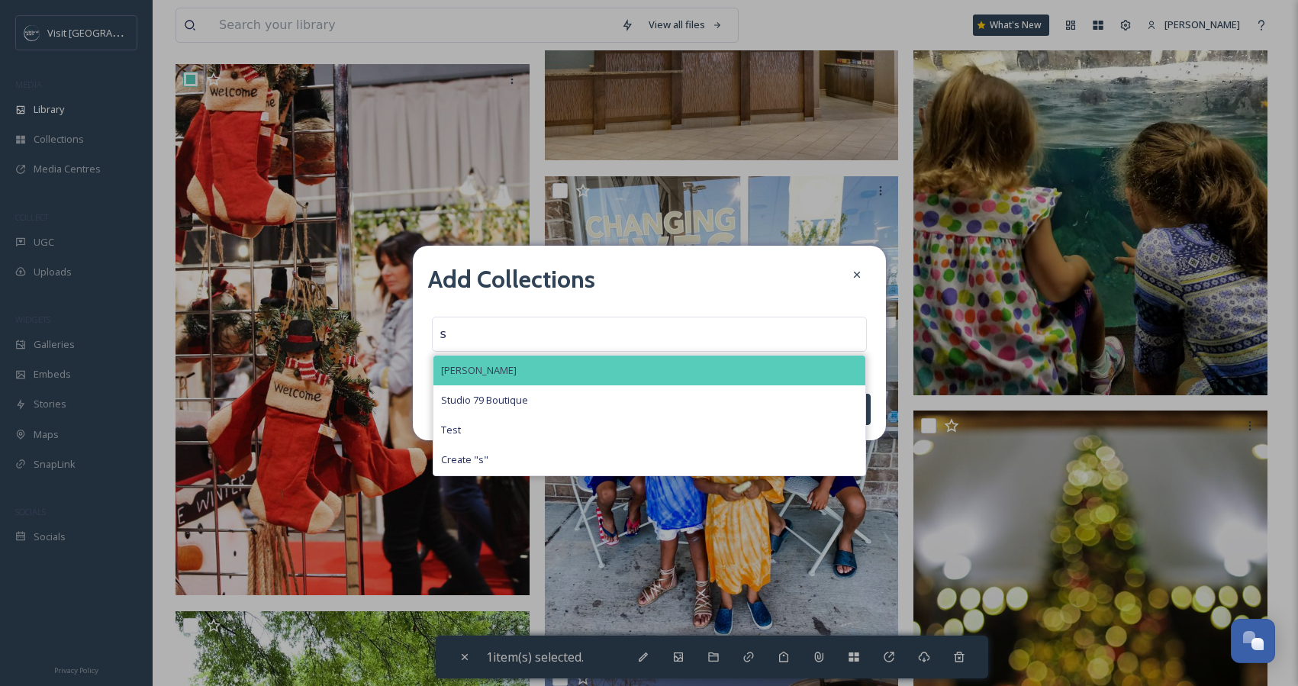
type input "s"
click at [540, 375] on div "[PERSON_NAME]" at bounding box center [649, 371] width 432 height 30
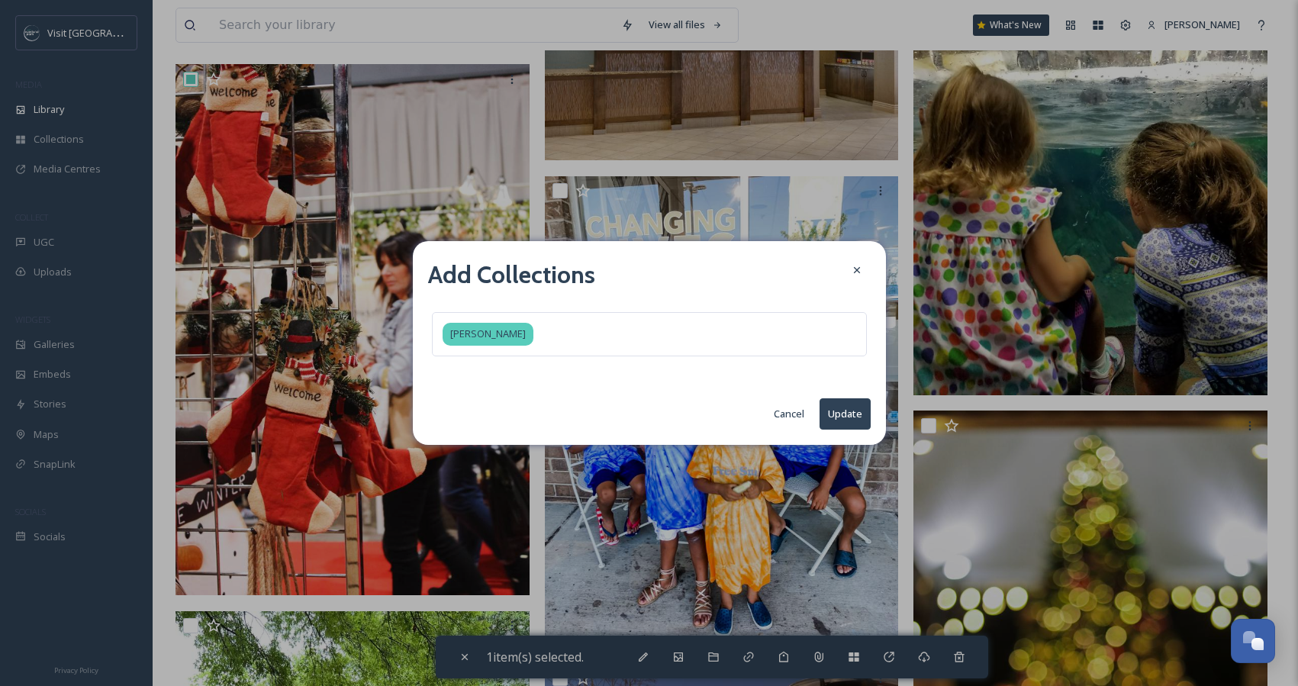
click at [842, 411] on button "Update" at bounding box center [845, 413] width 51 height 31
checkbox input "false"
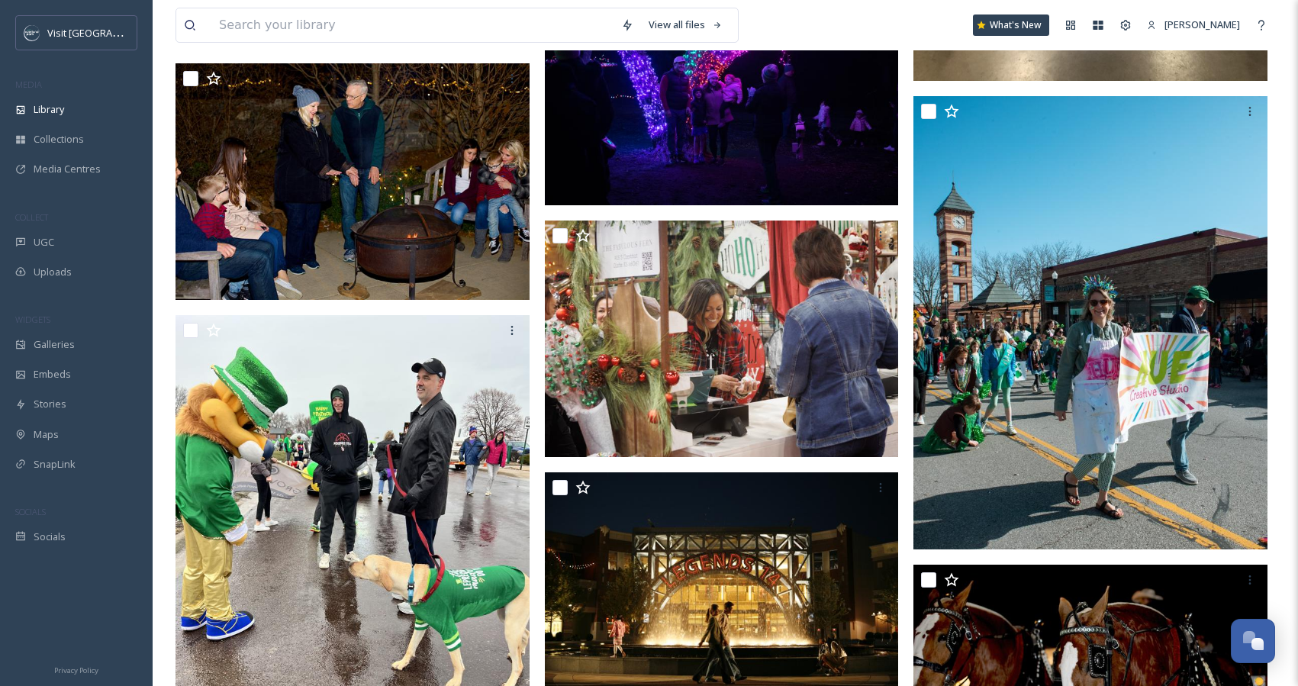
scroll to position [13325, 0]
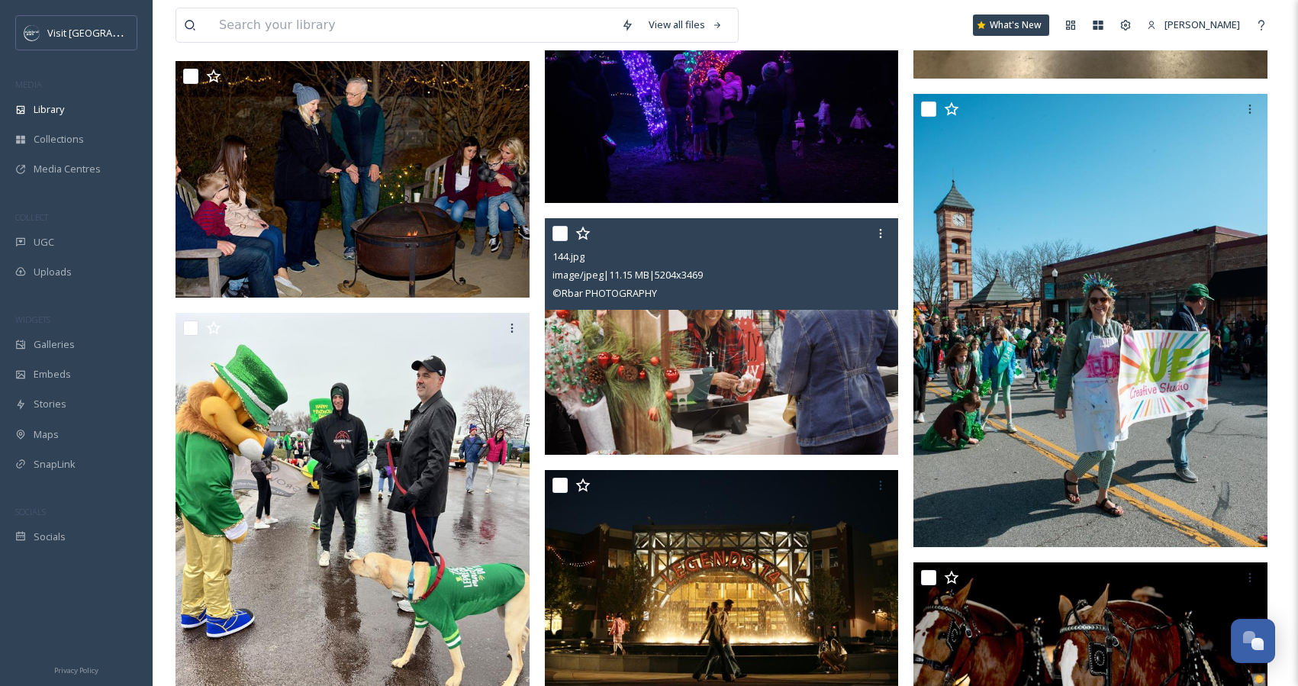
click at [562, 234] on input "checkbox" at bounding box center [560, 233] width 15 height 15
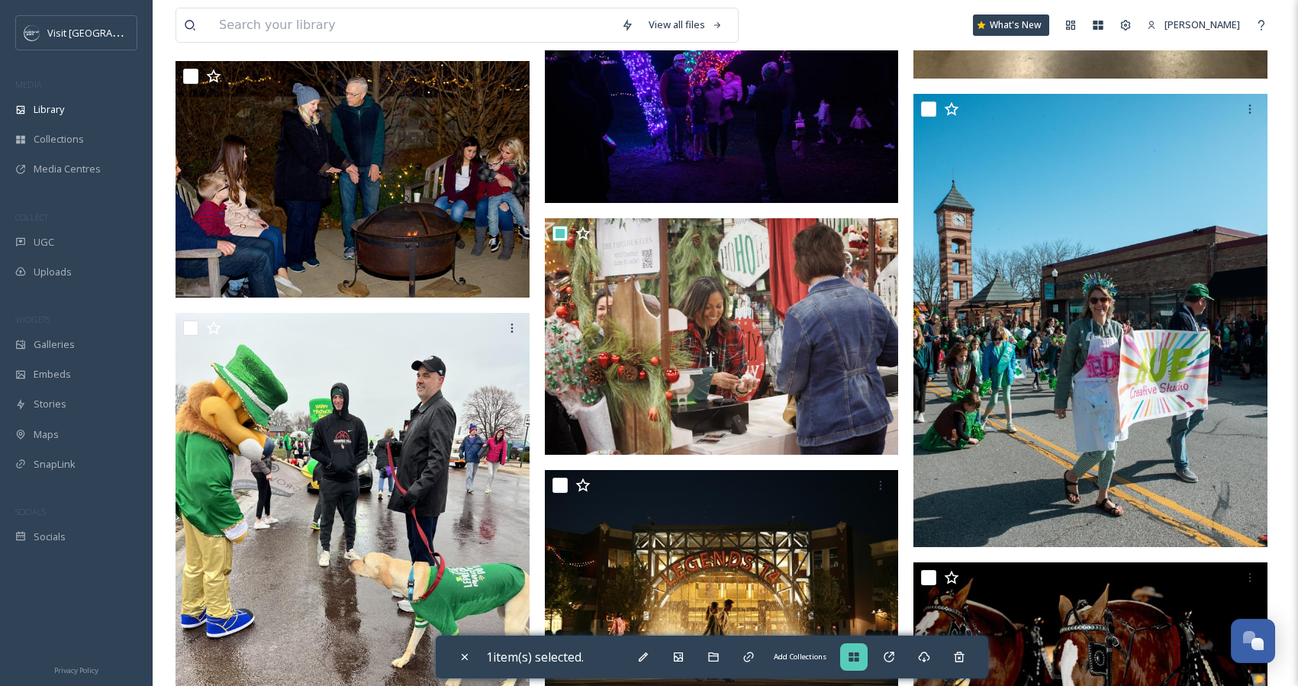
click at [852, 659] on icon at bounding box center [854, 657] width 12 height 12
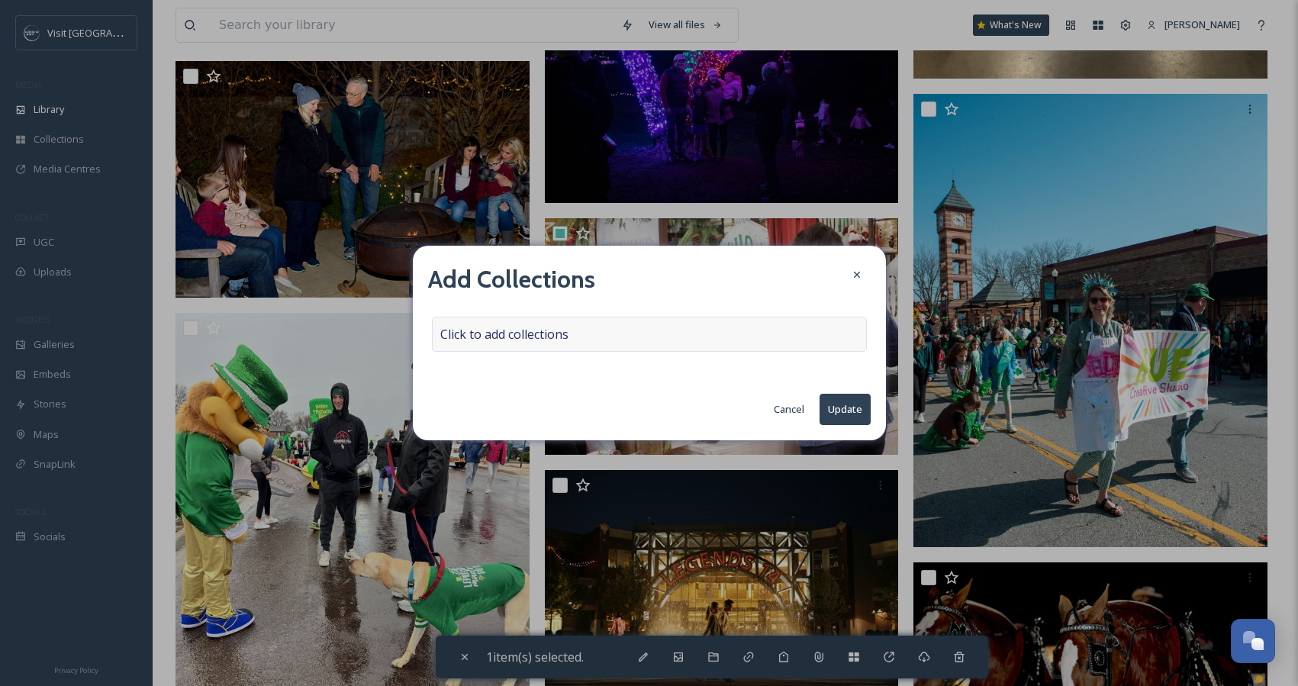
click at [692, 330] on div "Click to add collections" at bounding box center [649, 334] width 435 height 35
click at [651, 330] on div at bounding box center [649, 334] width 435 height 35
click at [598, 337] on div at bounding box center [649, 334] width 435 height 35
click at [701, 402] on div "Cancel Update" at bounding box center [649, 409] width 443 height 31
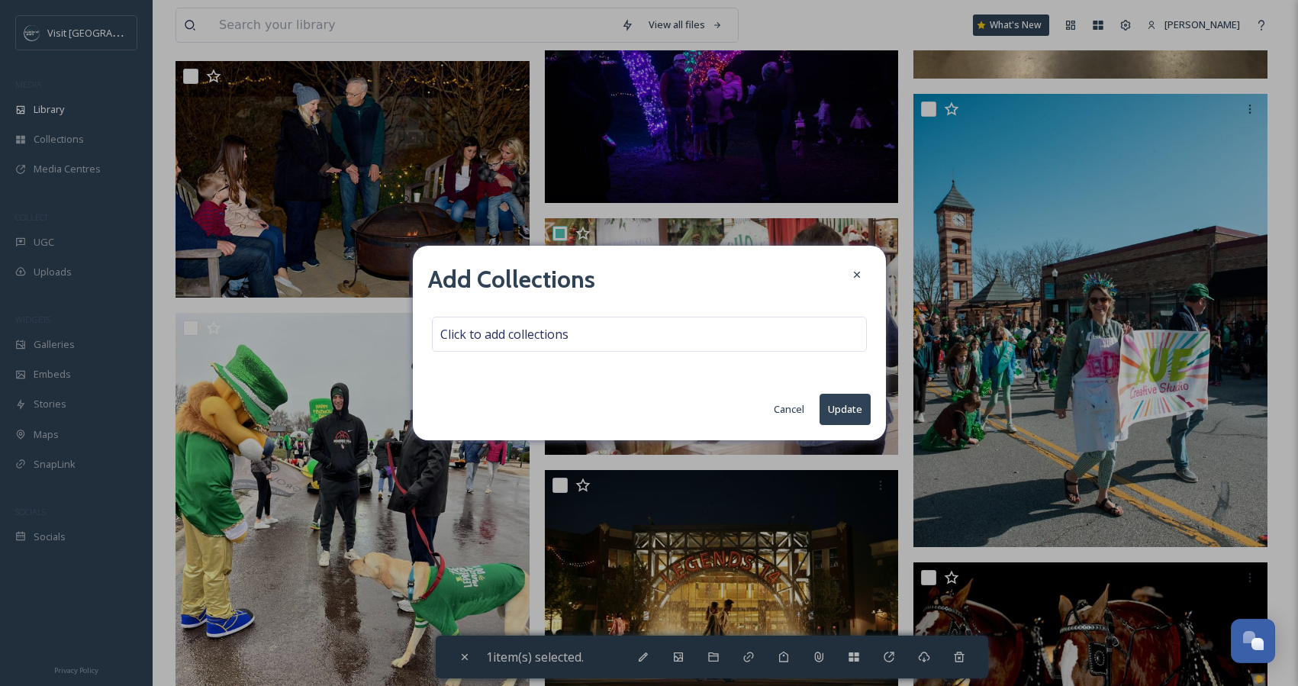
click at [789, 411] on button "Cancel" at bounding box center [789, 410] width 46 height 30
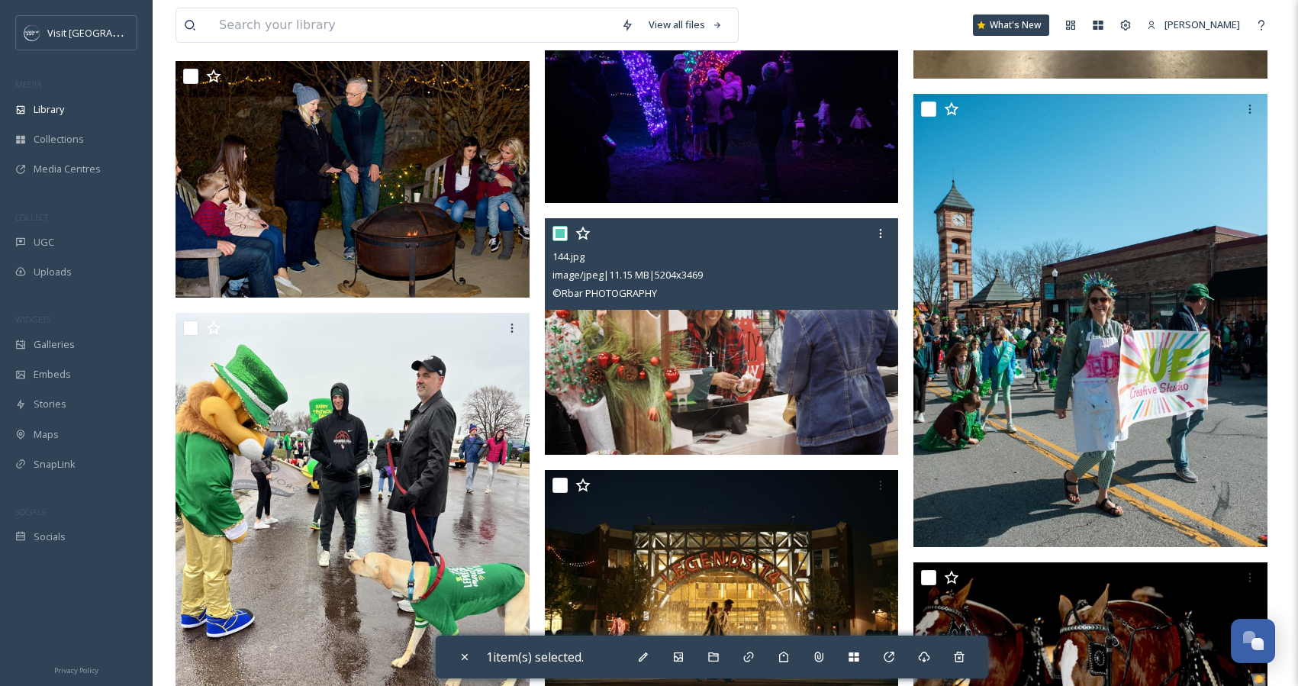
click at [560, 235] on input "checkbox" at bounding box center [560, 233] width 15 height 15
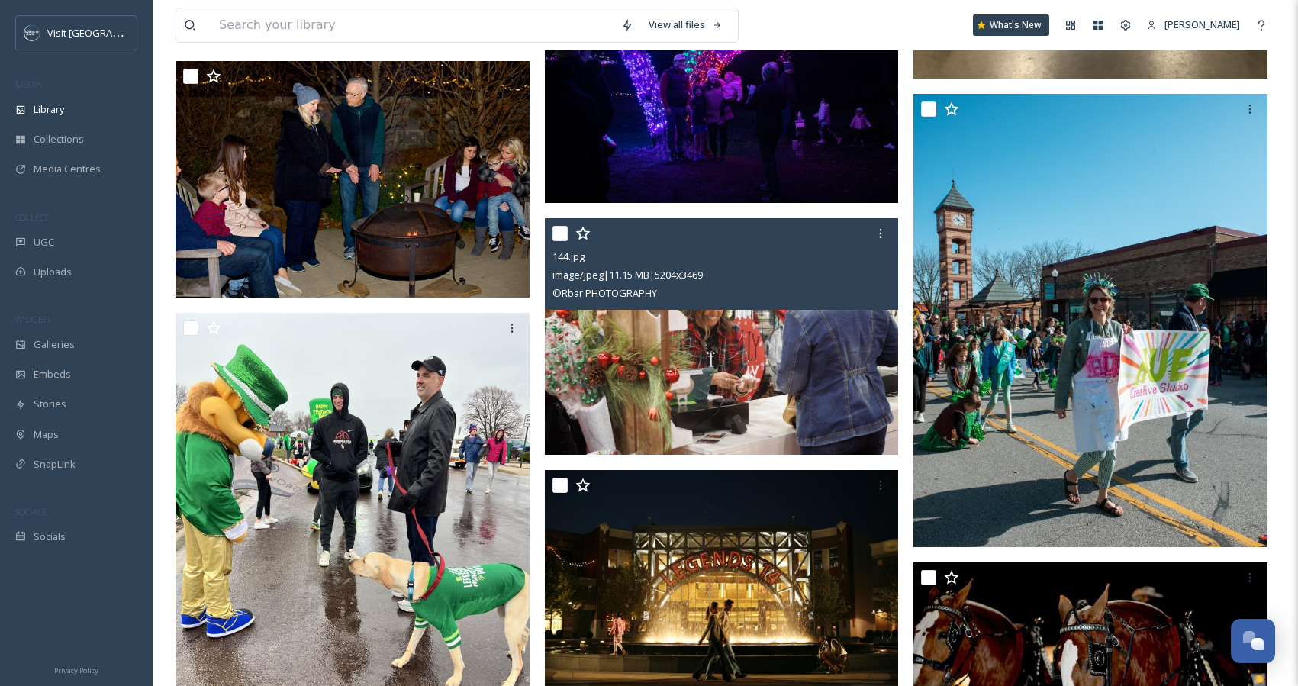
click at [560, 235] on input "checkbox" at bounding box center [560, 233] width 15 height 15
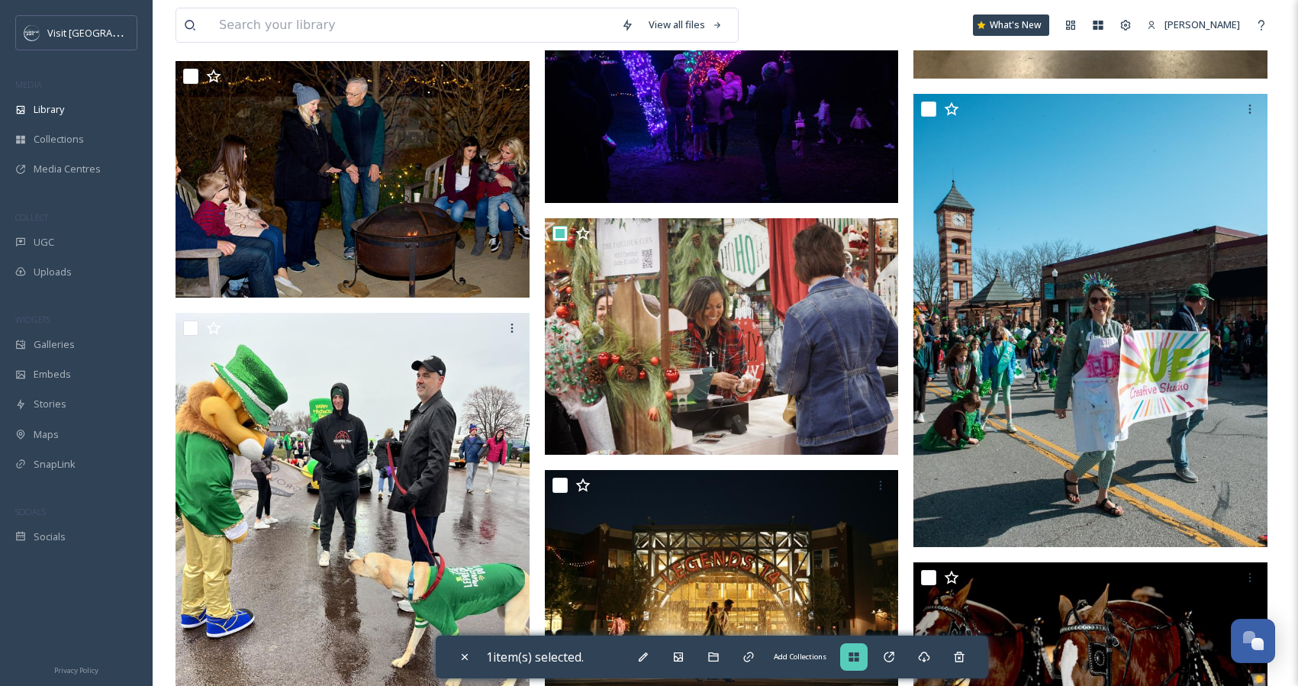
click at [859, 656] on icon at bounding box center [854, 657] width 10 height 9
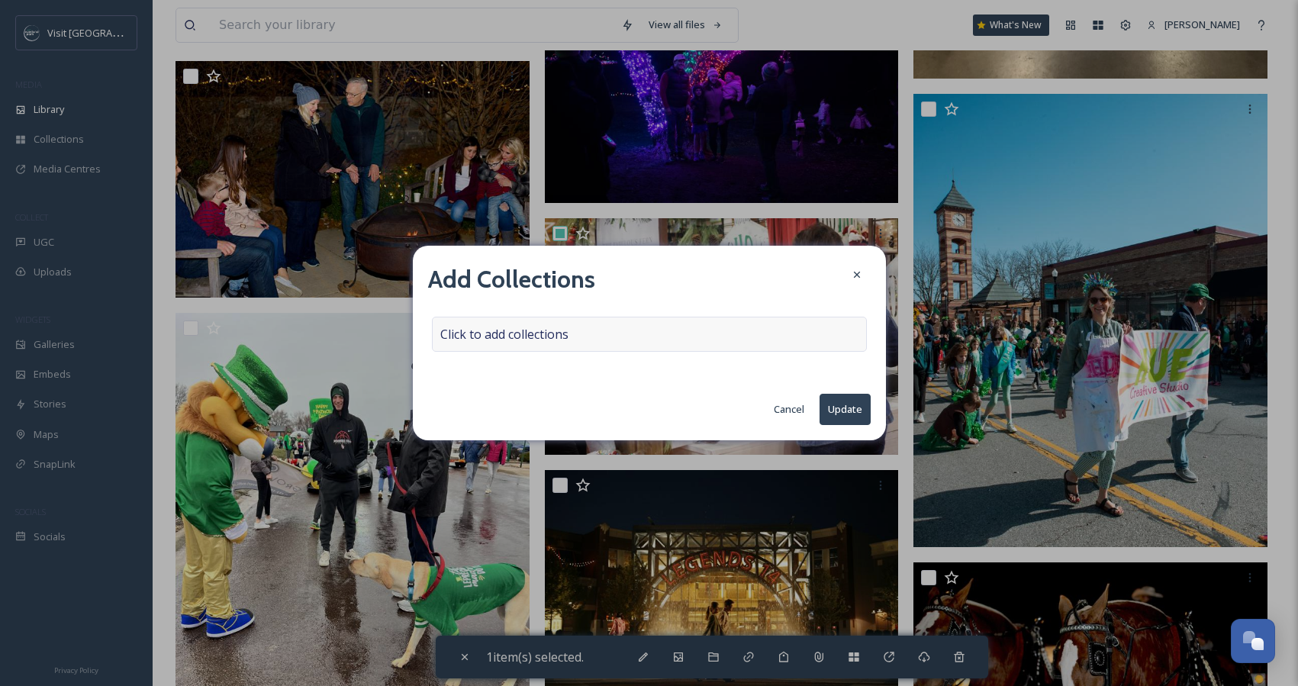
click at [591, 334] on div "Click to add collections" at bounding box center [649, 334] width 435 height 35
click at [588, 337] on div at bounding box center [649, 334] width 435 height 35
click at [849, 408] on button "Update" at bounding box center [845, 409] width 51 height 31
checkbox input "false"
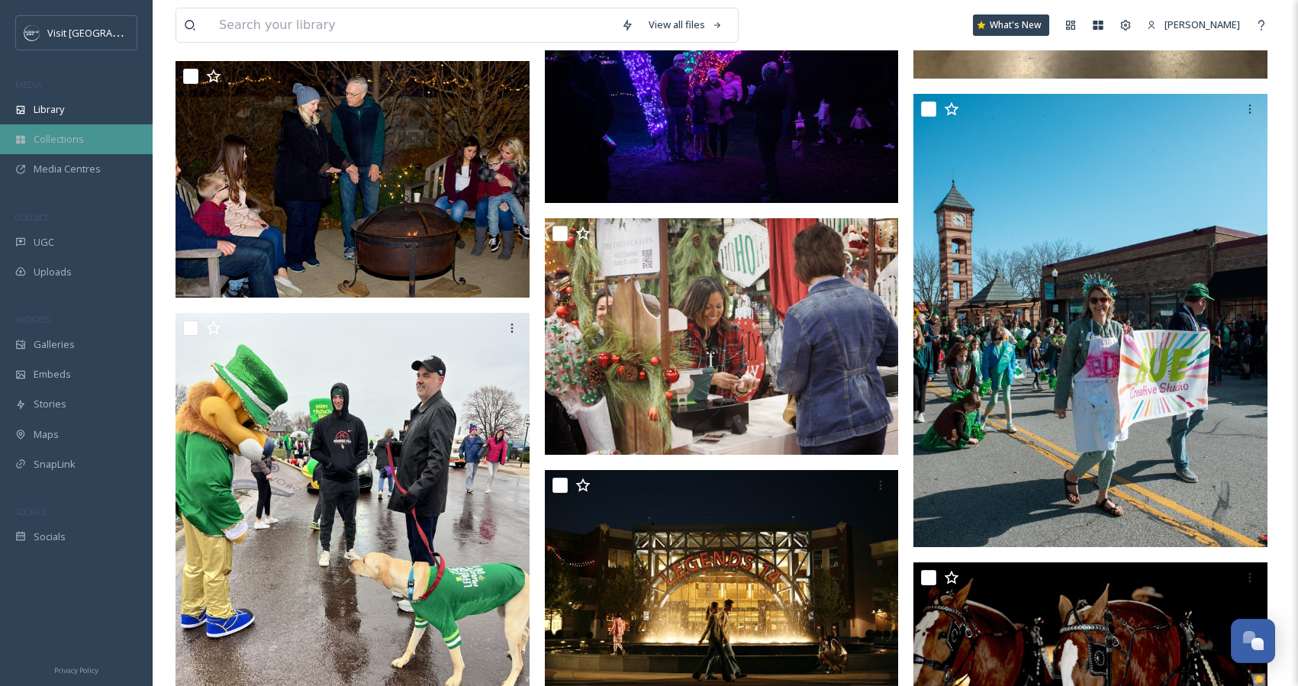
click at [73, 142] on span "Collections" at bounding box center [59, 139] width 50 height 15
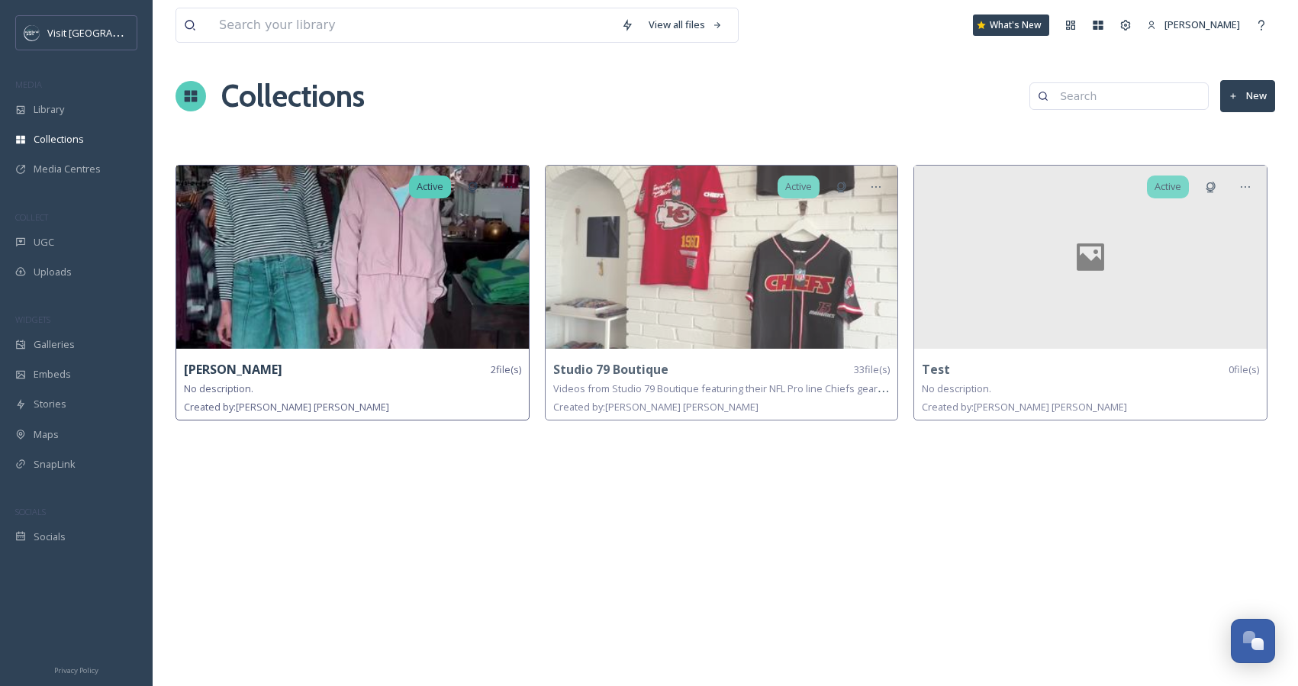
click at [328, 252] on img at bounding box center [352, 257] width 353 height 183
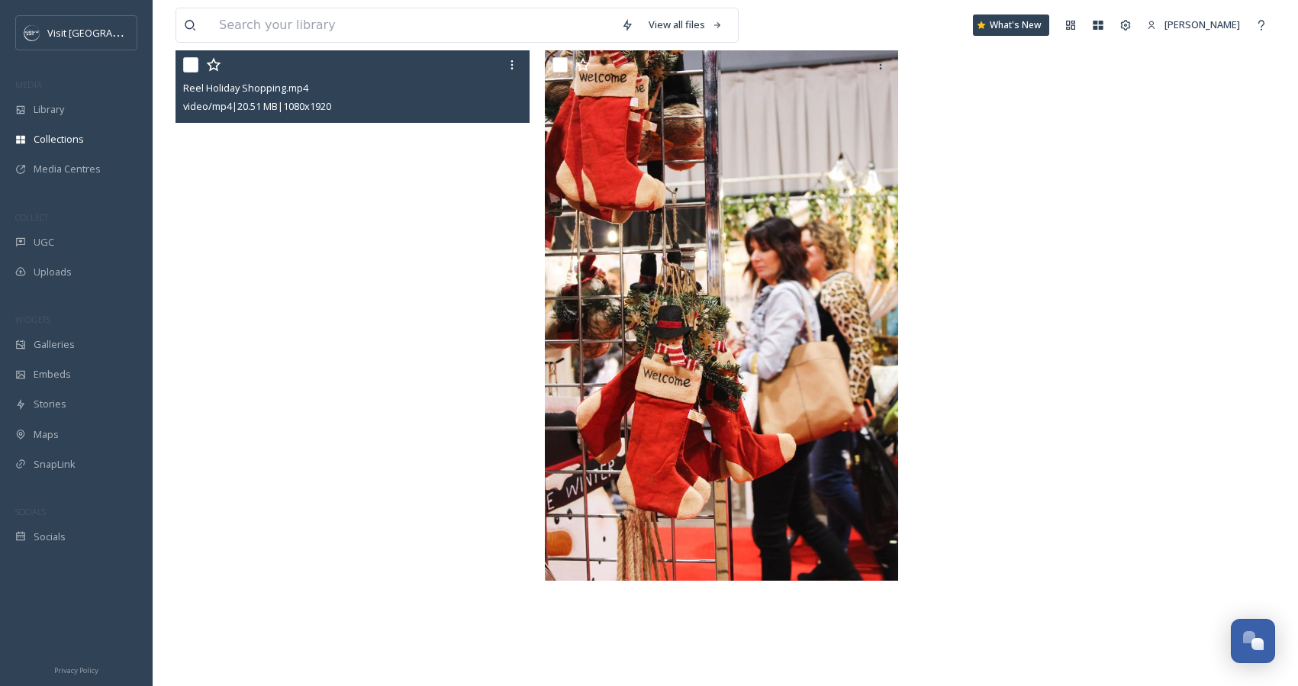
scroll to position [200, 0]
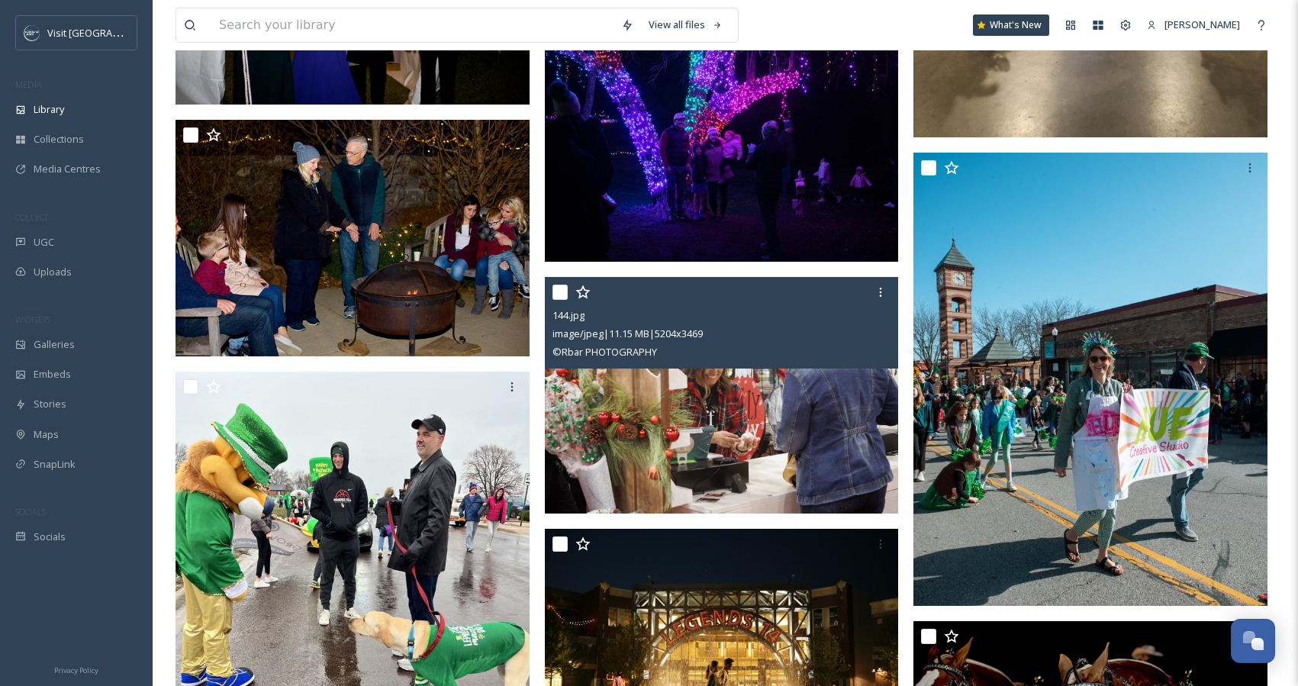
scroll to position [13327, 0]
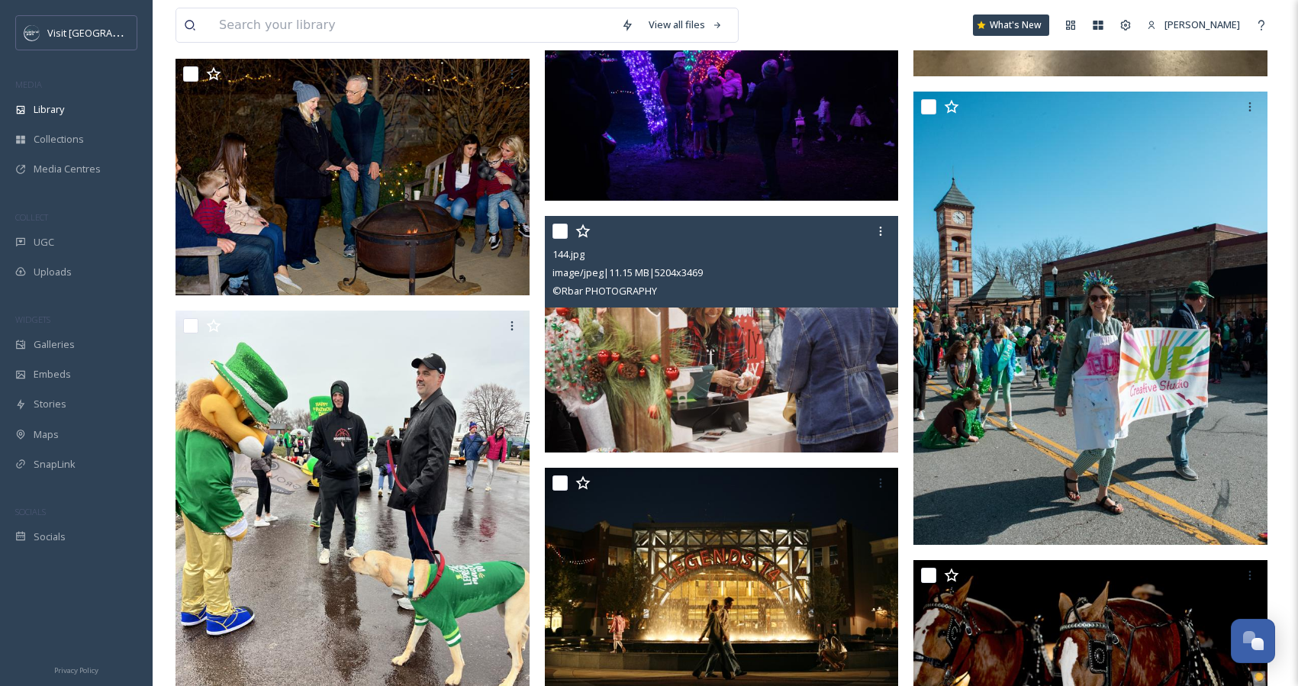
click at [559, 231] on input "checkbox" at bounding box center [560, 231] width 15 height 15
checkbox input "true"
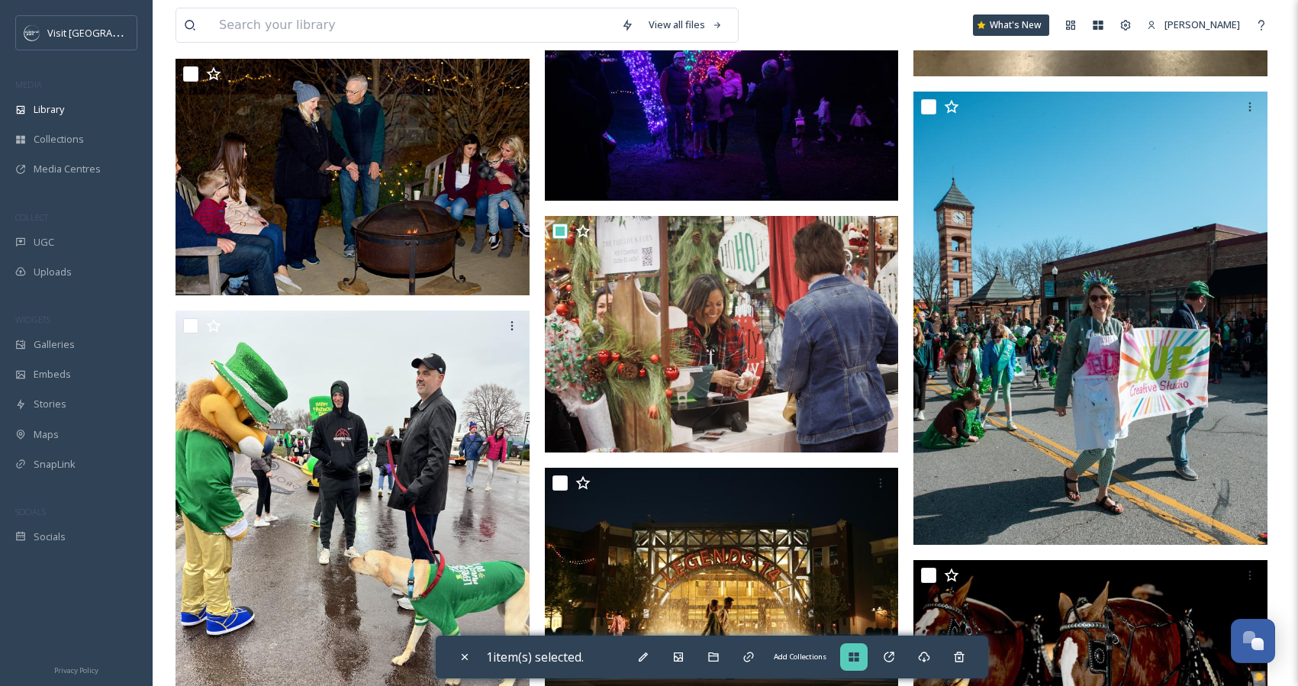
click at [859, 660] on icon at bounding box center [854, 657] width 10 height 9
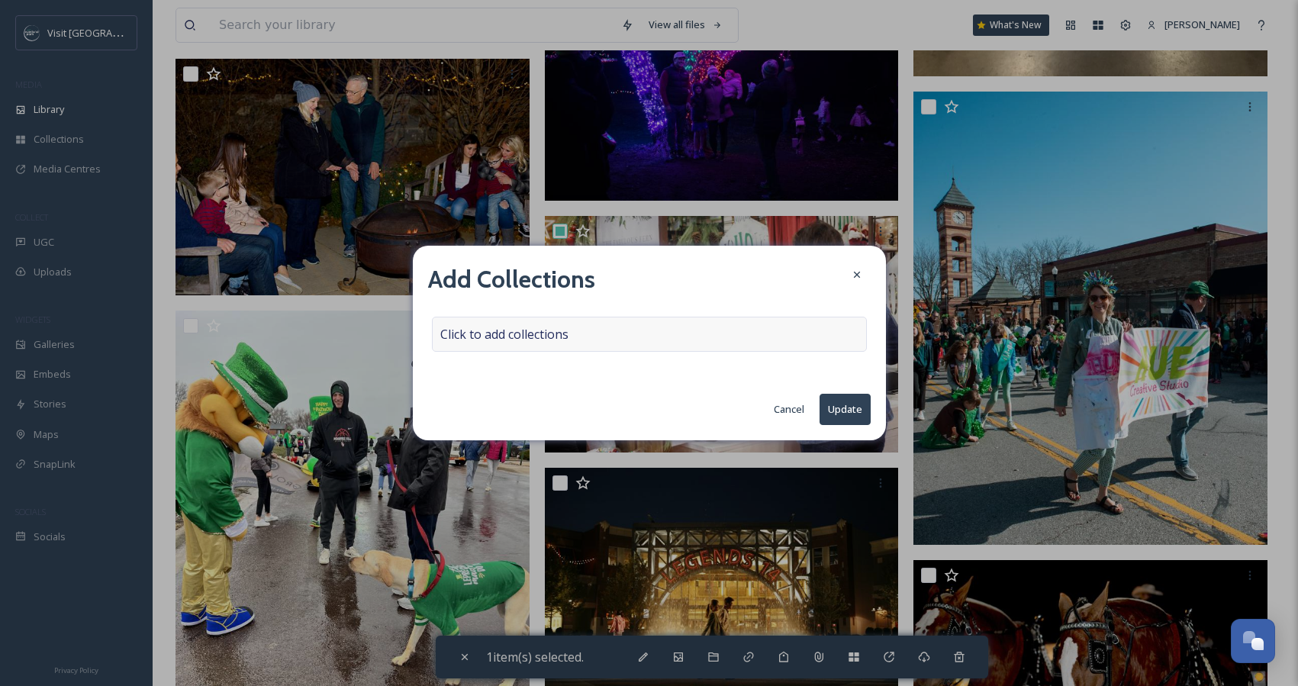
click at [545, 331] on span "Click to add collections" at bounding box center [504, 334] width 128 height 18
click at [511, 337] on input at bounding box center [517, 334] width 168 height 34
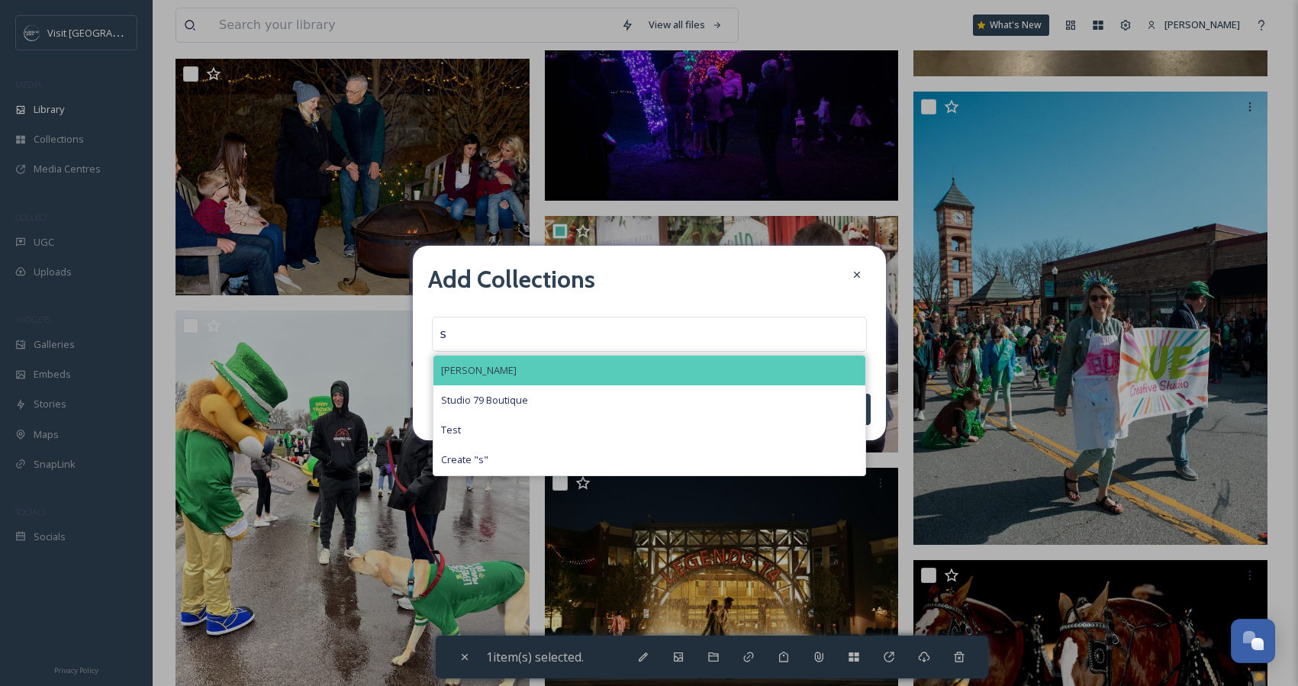
type input "s"
click at [501, 369] on div "[PERSON_NAME]" at bounding box center [649, 371] width 432 height 30
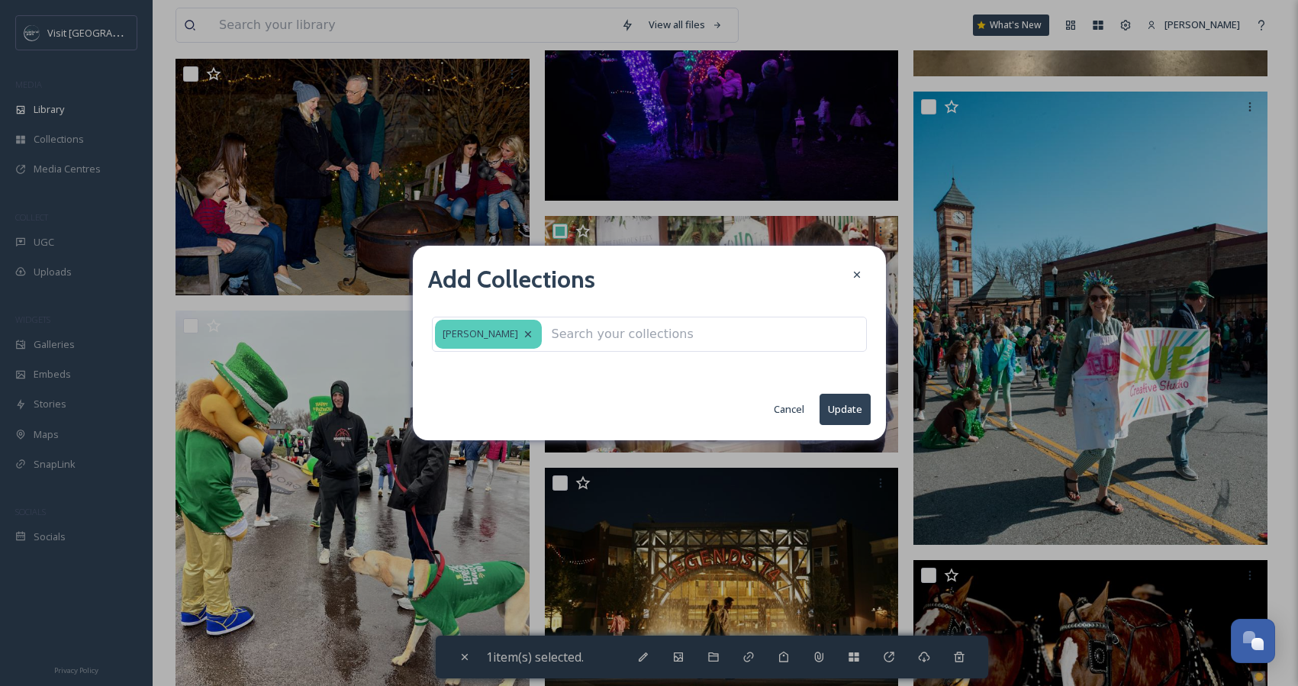
click at [846, 411] on button "Update" at bounding box center [845, 409] width 51 height 31
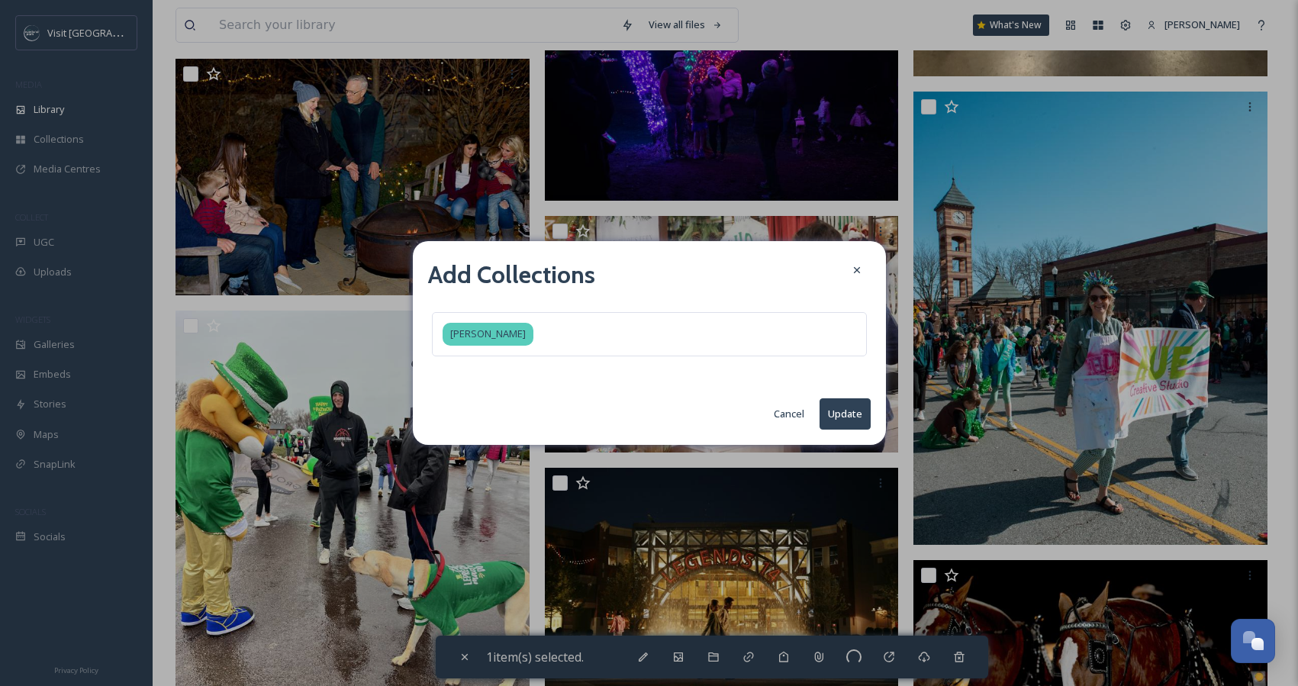
checkbox input "false"
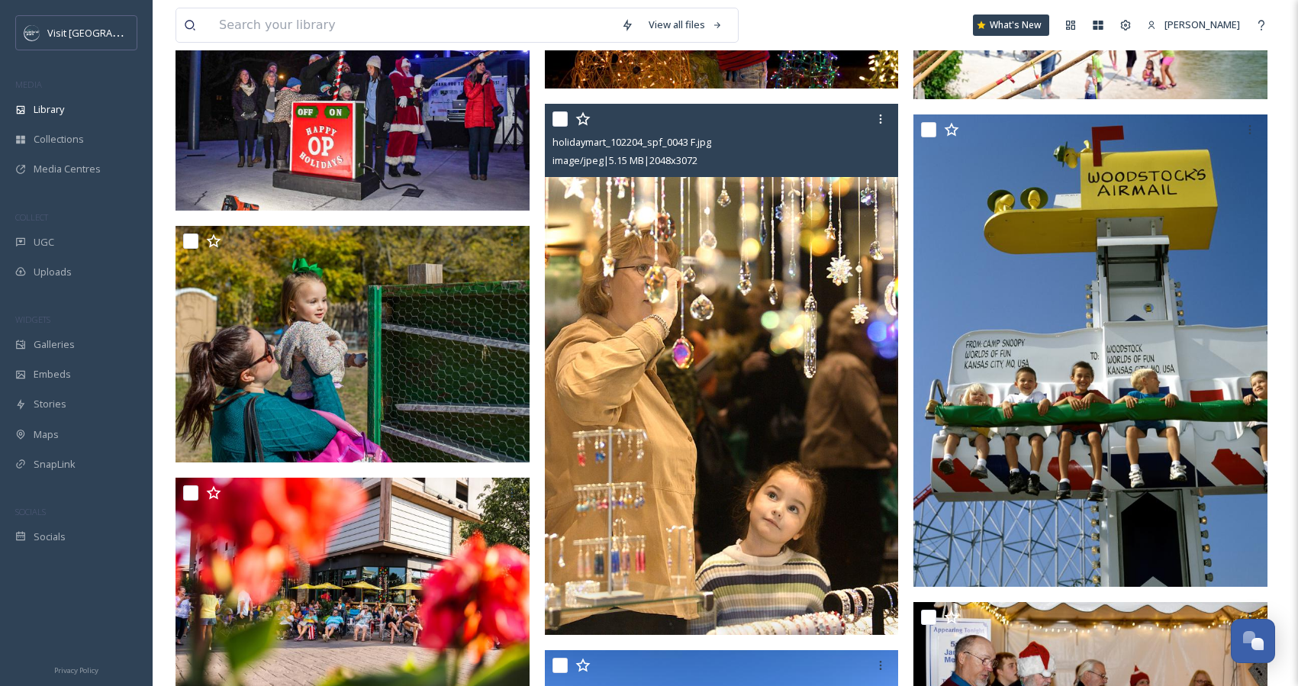
scroll to position [16315, 0]
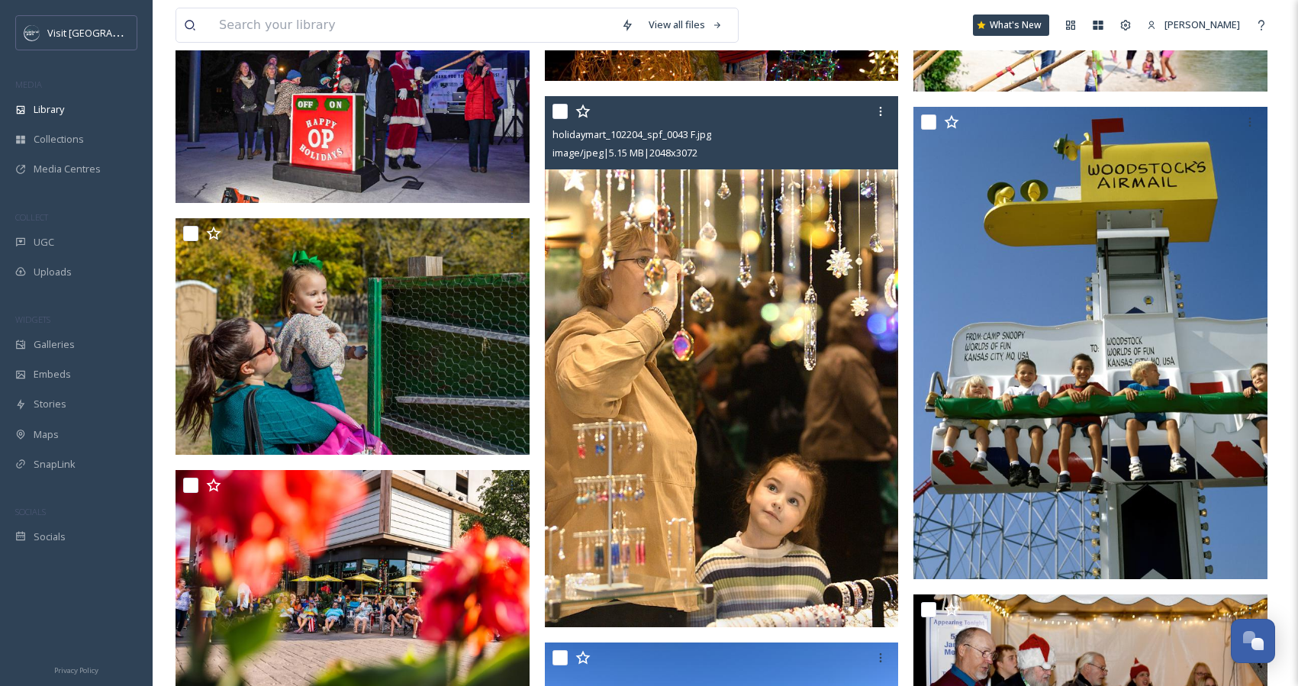
click at [559, 111] on input "checkbox" at bounding box center [560, 111] width 15 height 15
checkbox input "true"
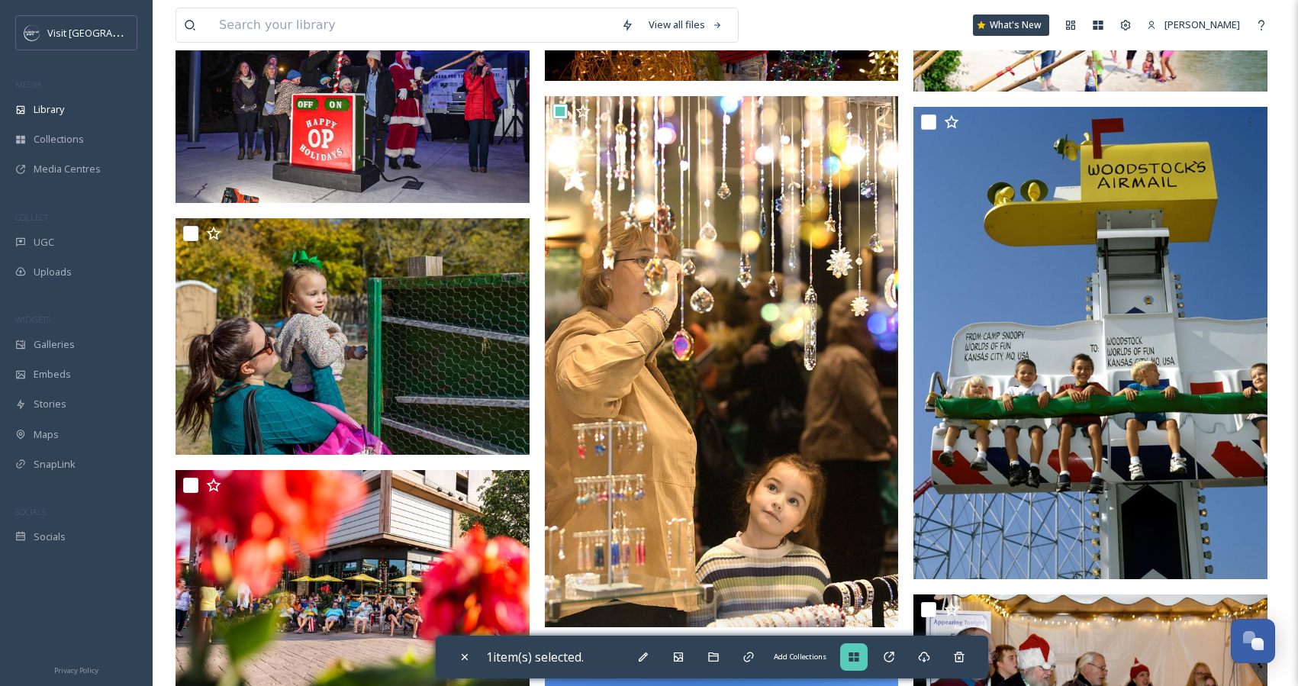
click at [857, 653] on icon at bounding box center [854, 657] width 10 height 9
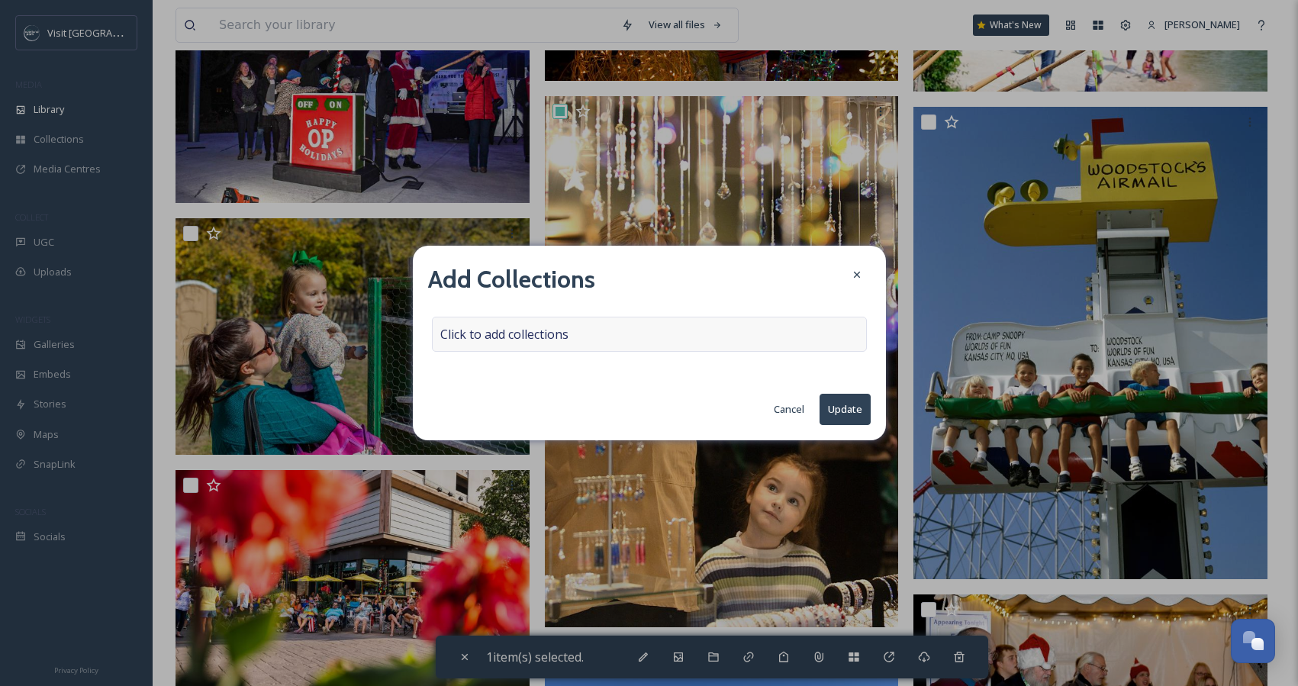
click at [580, 329] on div "Click to add collections" at bounding box center [649, 334] width 435 height 35
click at [580, 329] on input at bounding box center [517, 334] width 168 height 34
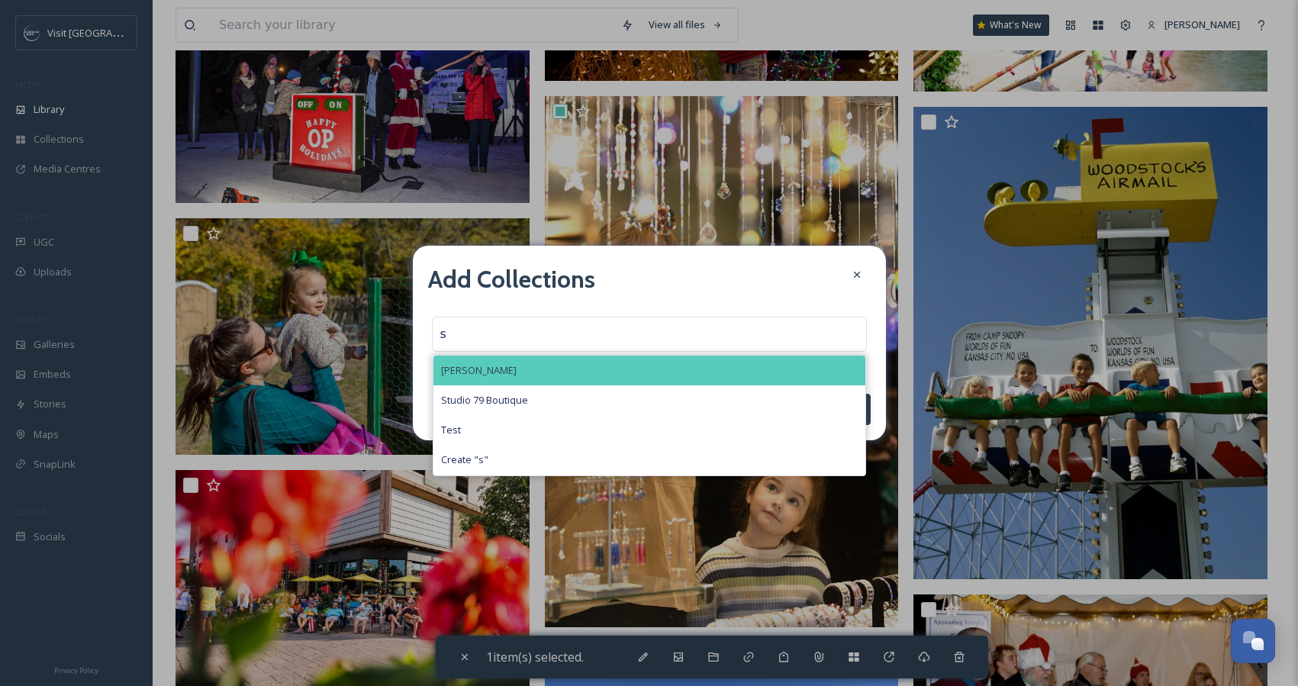
type input "s"
click at [537, 372] on div "[PERSON_NAME]" at bounding box center [649, 371] width 432 height 30
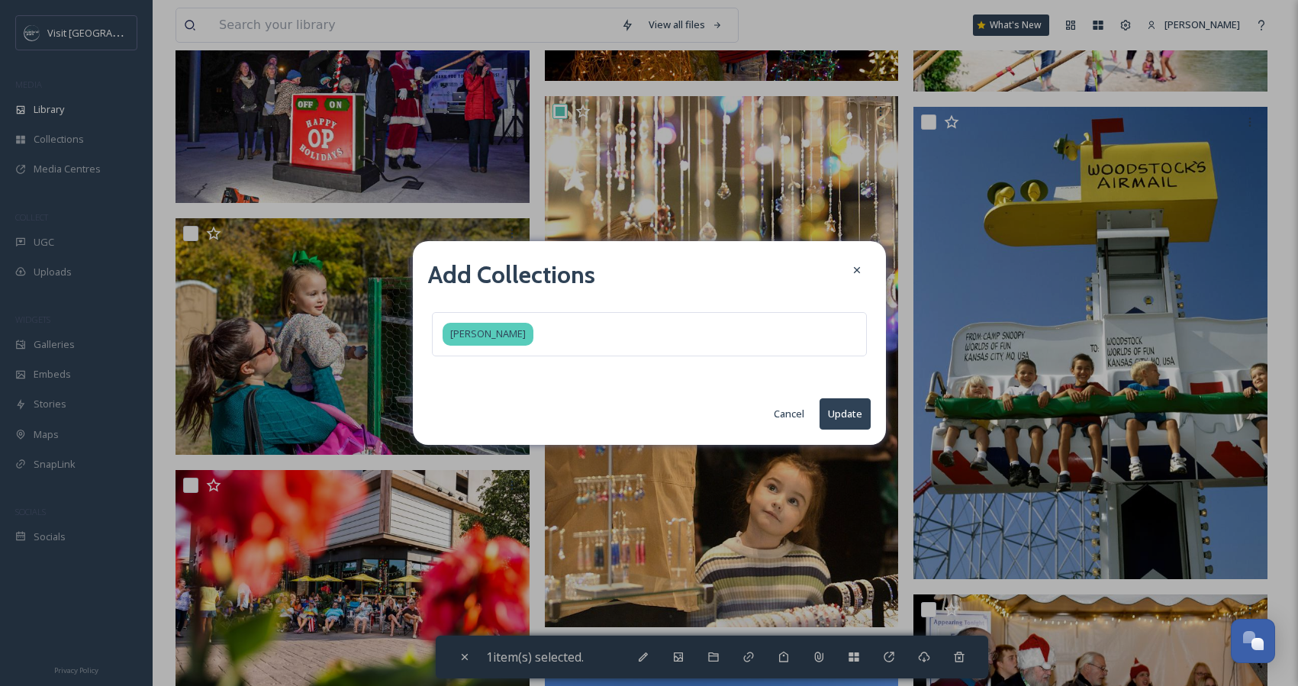
click at [850, 410] on button "Update" at bounding box center [845, 413] width 51 height 31
checkbox input "false"
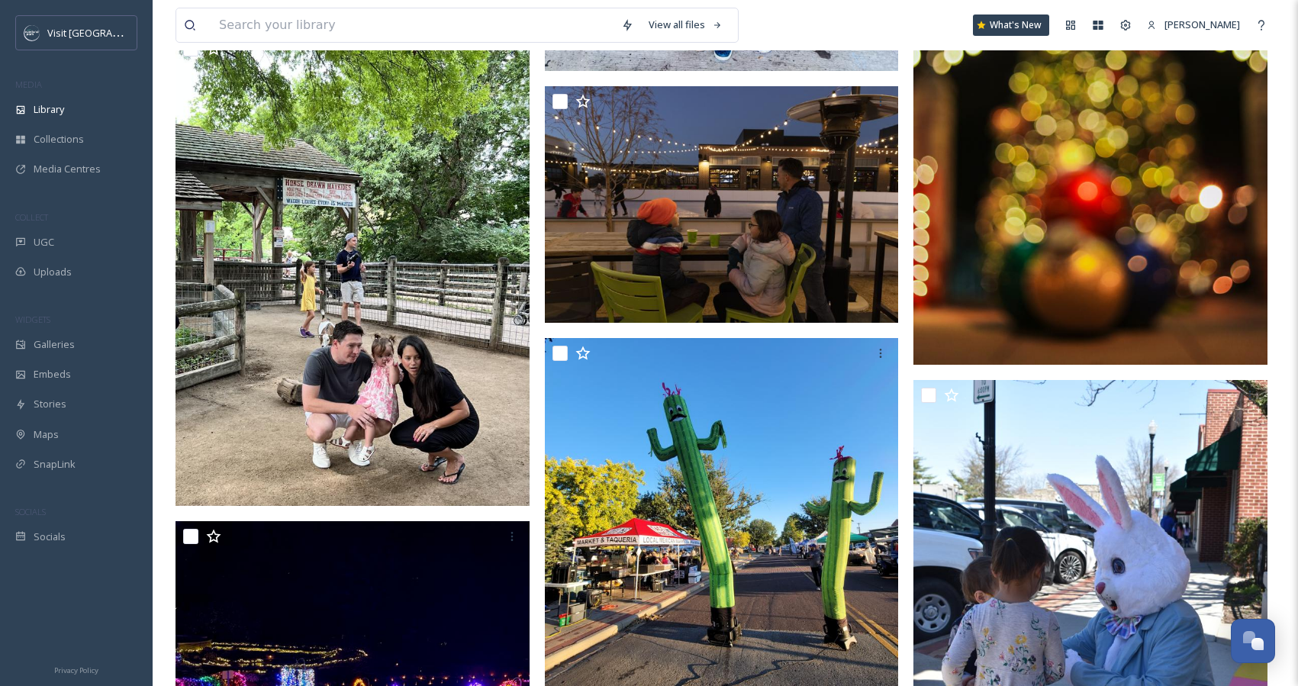
scroll to position [8184, 0]
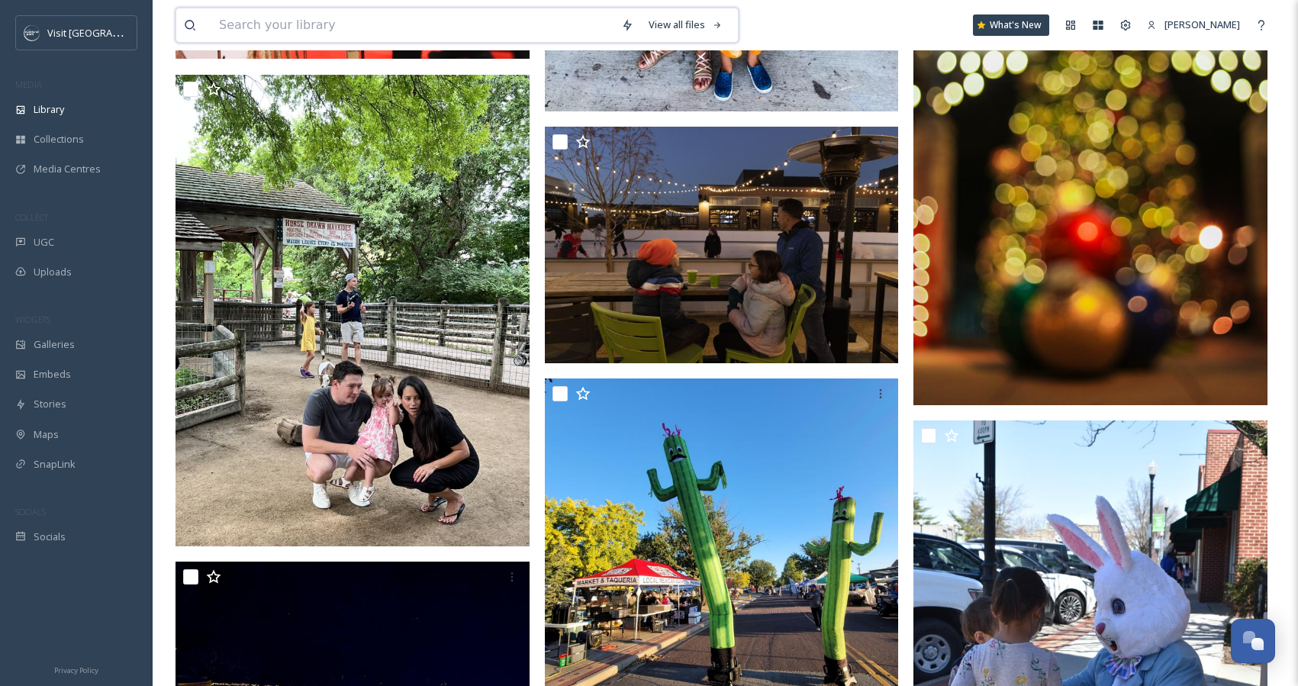
click at [327, 21] on input at bounding box center [412, 25] width 402 height 34
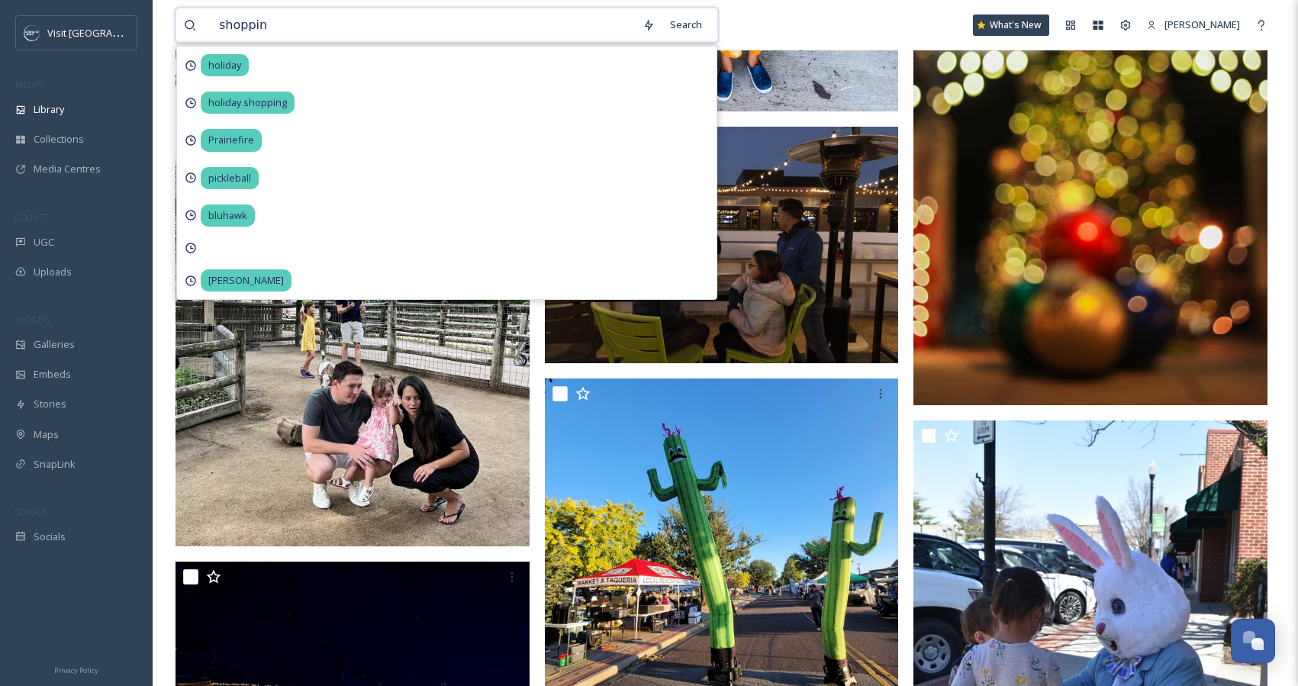
type input "shopping"
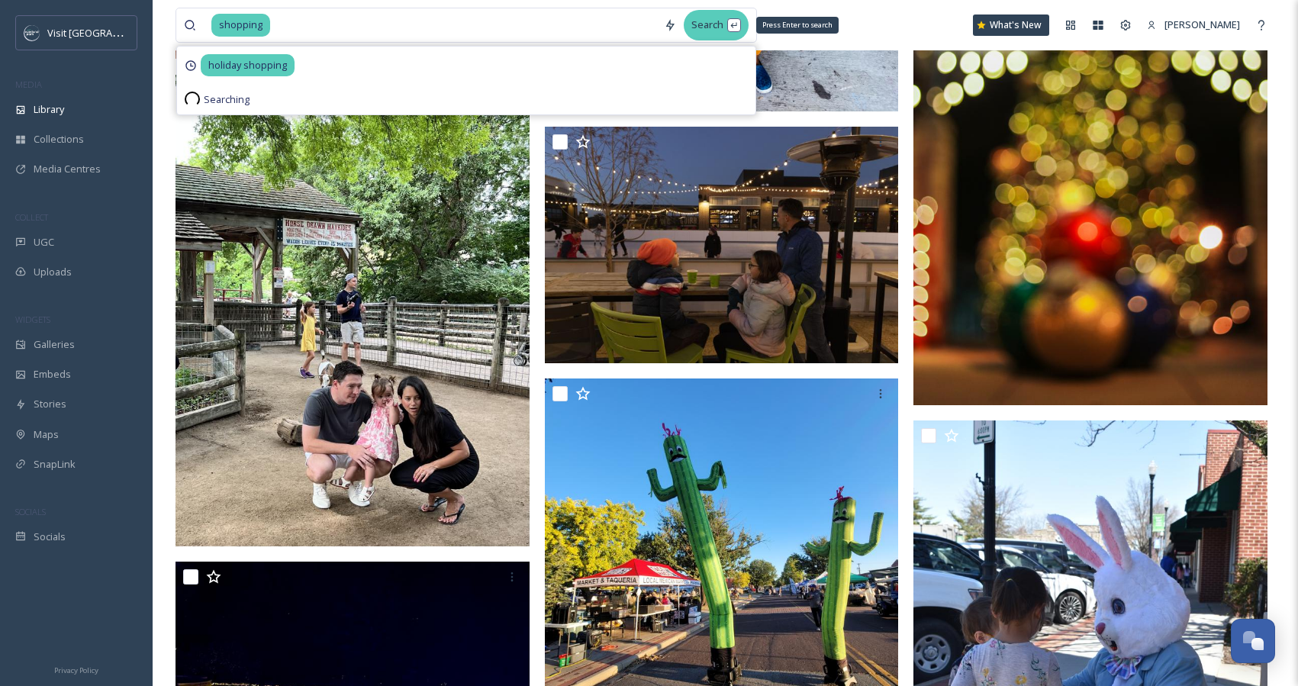
click at [715, 24] on div "Search Press Enter to search" at bounding box center [716, 25] width 65 height 30
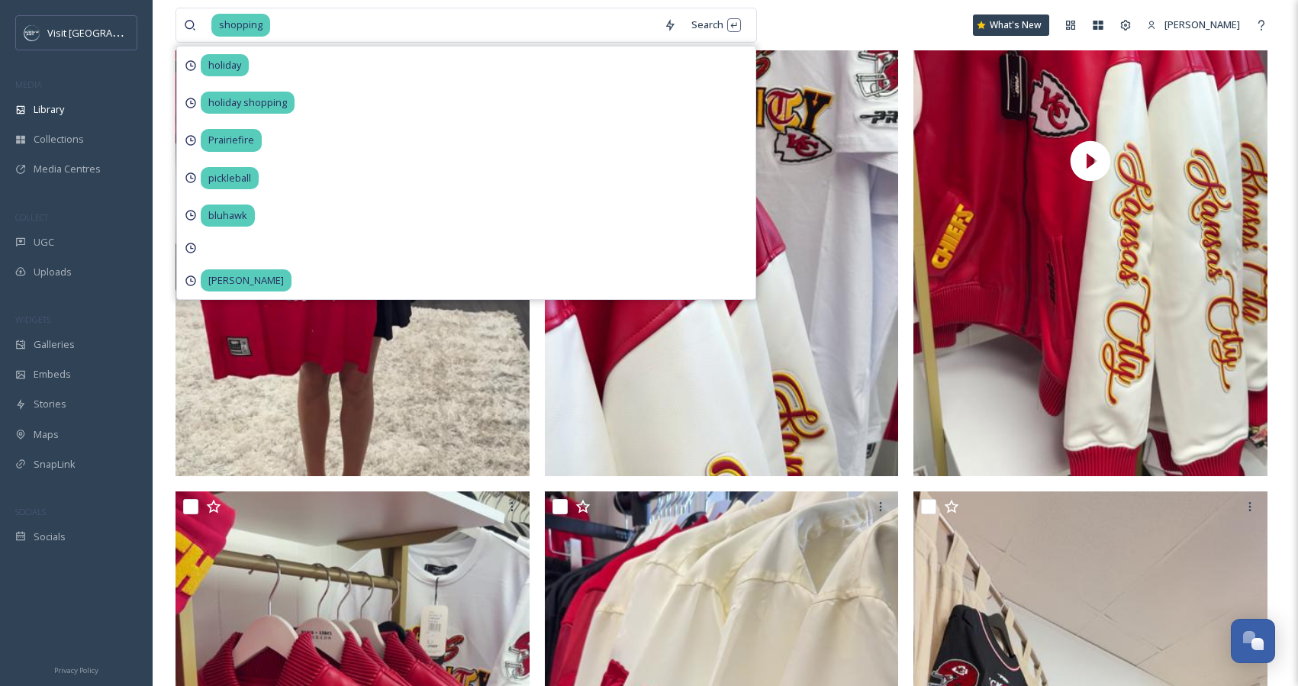
scroll to position [2927, 0]
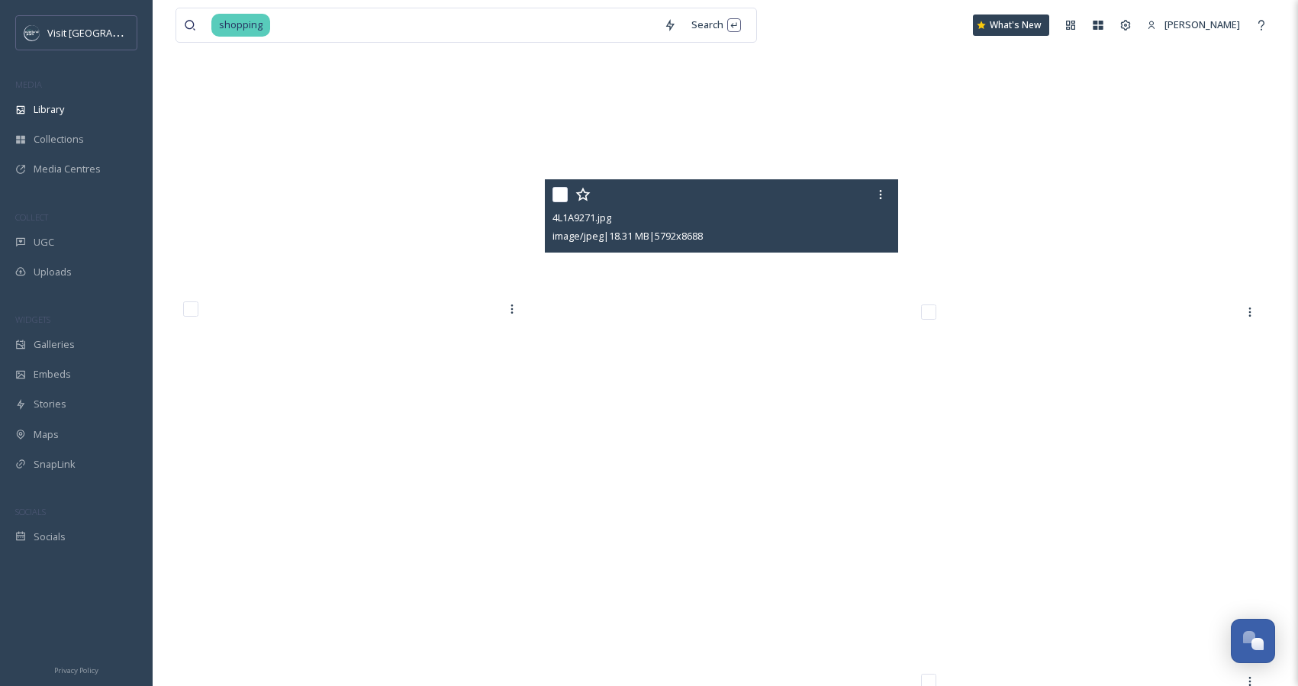
scroll to position [32914, 0]
